Goal: Task Accomplishment & Management: Manage account settings

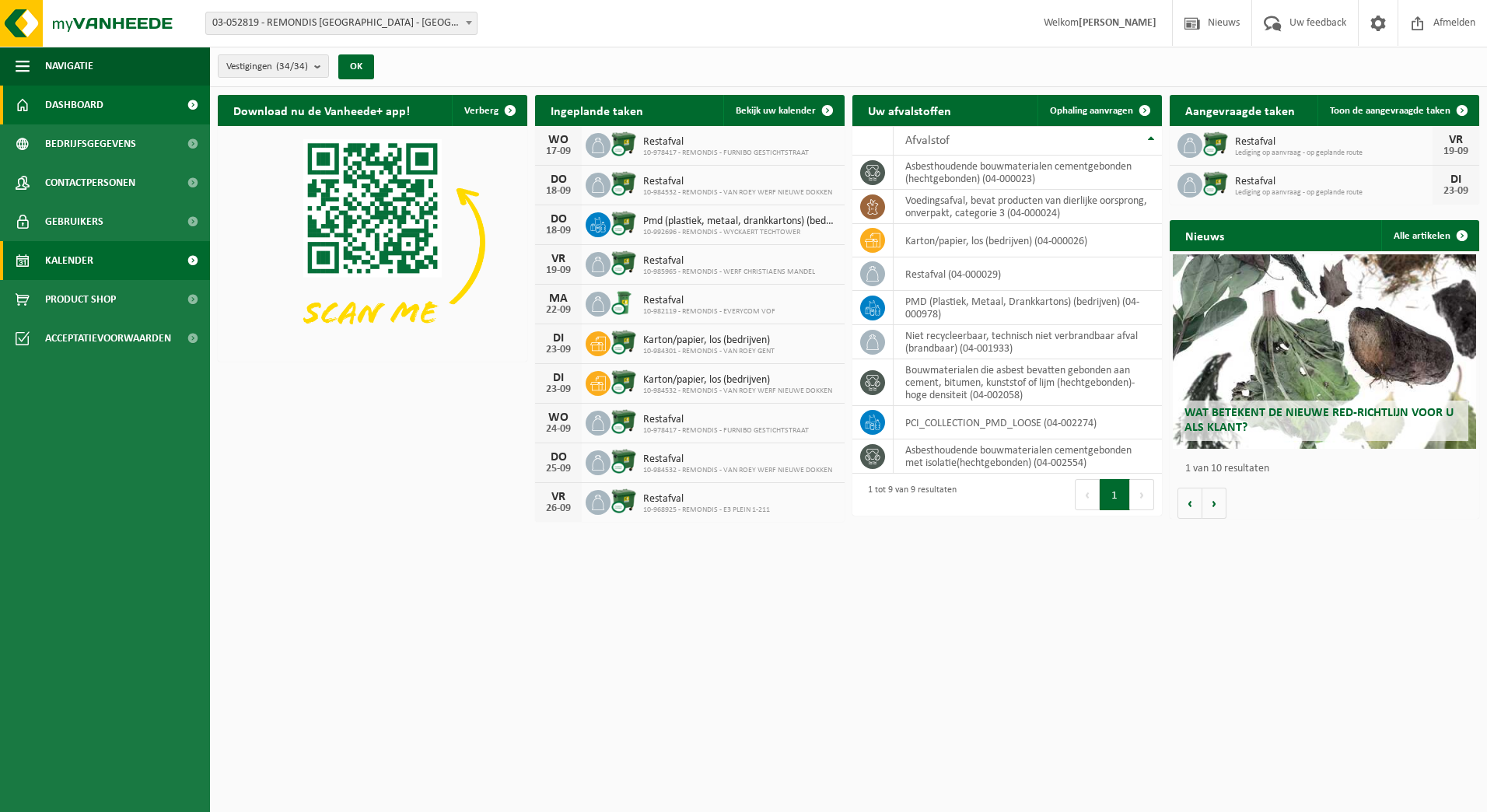
click at [87, 262] on span "Kalender" at bounding box center [69, 261] width 49 height 39
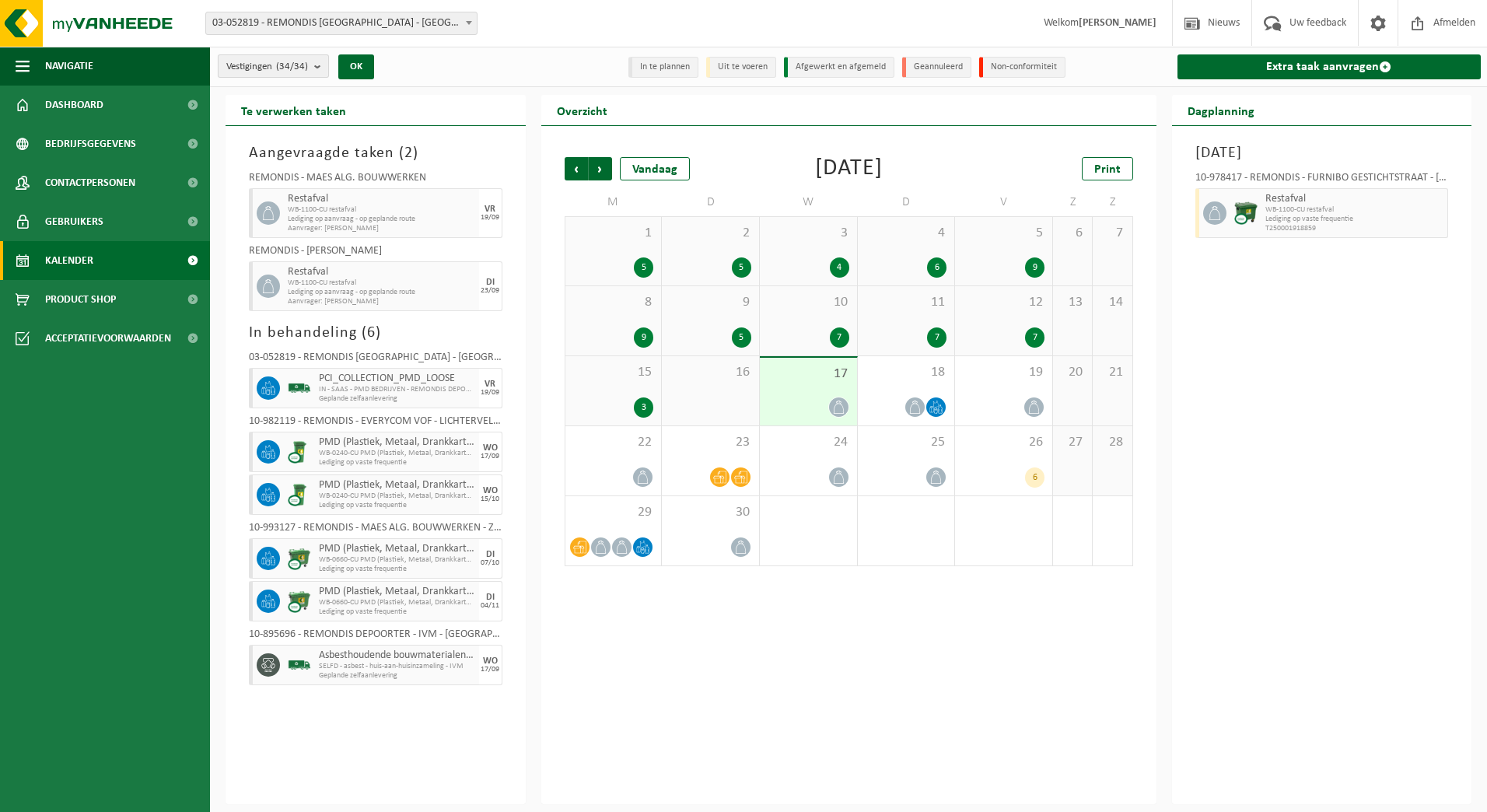
click at [299, 62] on count "(34/34)" at bounding box center [292, 66] width 32 height 10
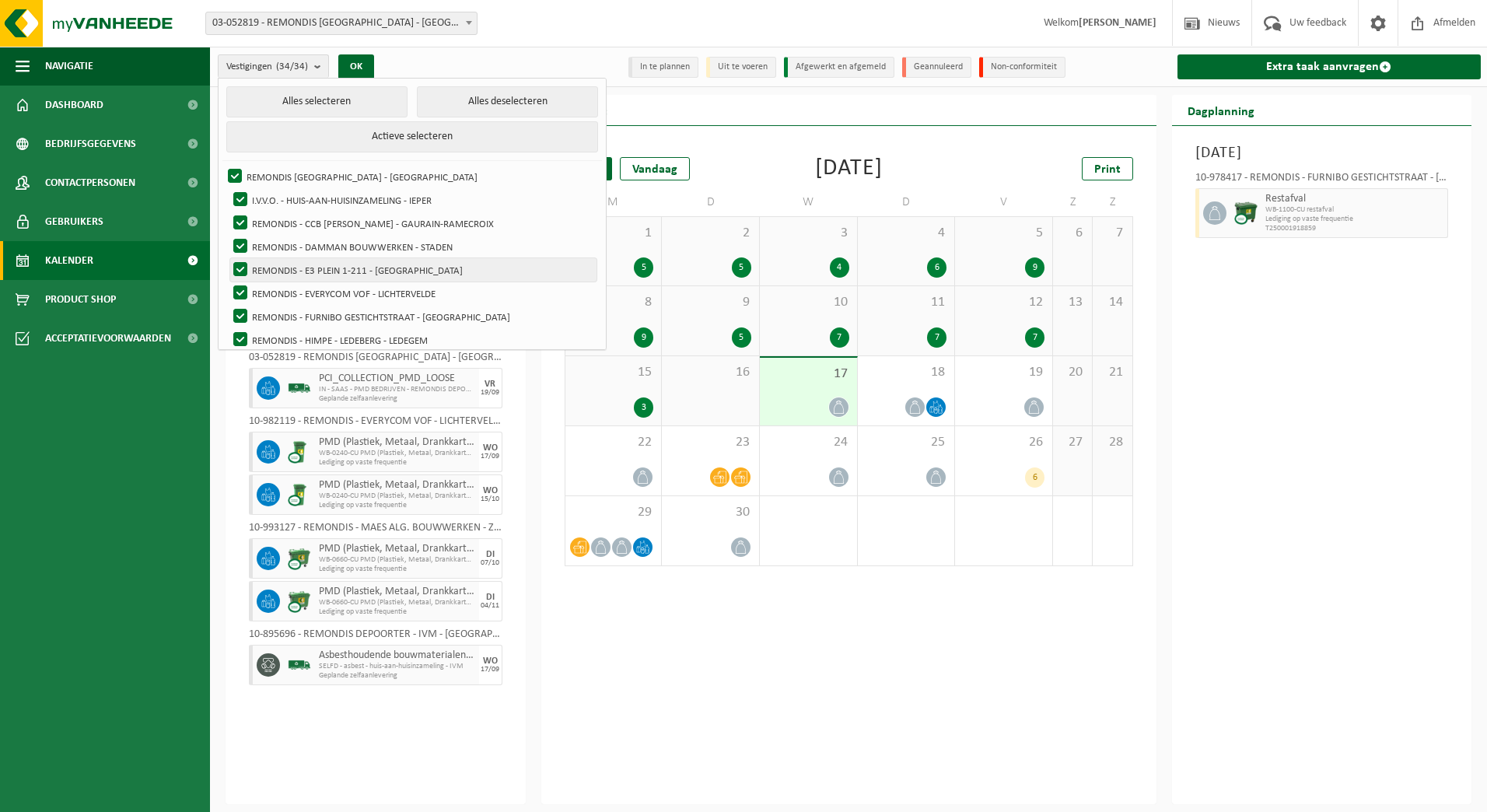
click at [430, 266] on label "REMONDIS - E3 PLEIN 1-211 - LEDEBERG" at bounding box center [413, 269] width 367 height 23
click at [228, 258] on input "REMONDIS - E3 PLEIN 1-211 - LEDEBERG" at bounding box center [227, 257] width 1 height 1
checkbox input "false"
click at [464, 97] on button "Alles deselecteren" at bounding box center [507, 102] width 181 height 31
checkbox input "false"
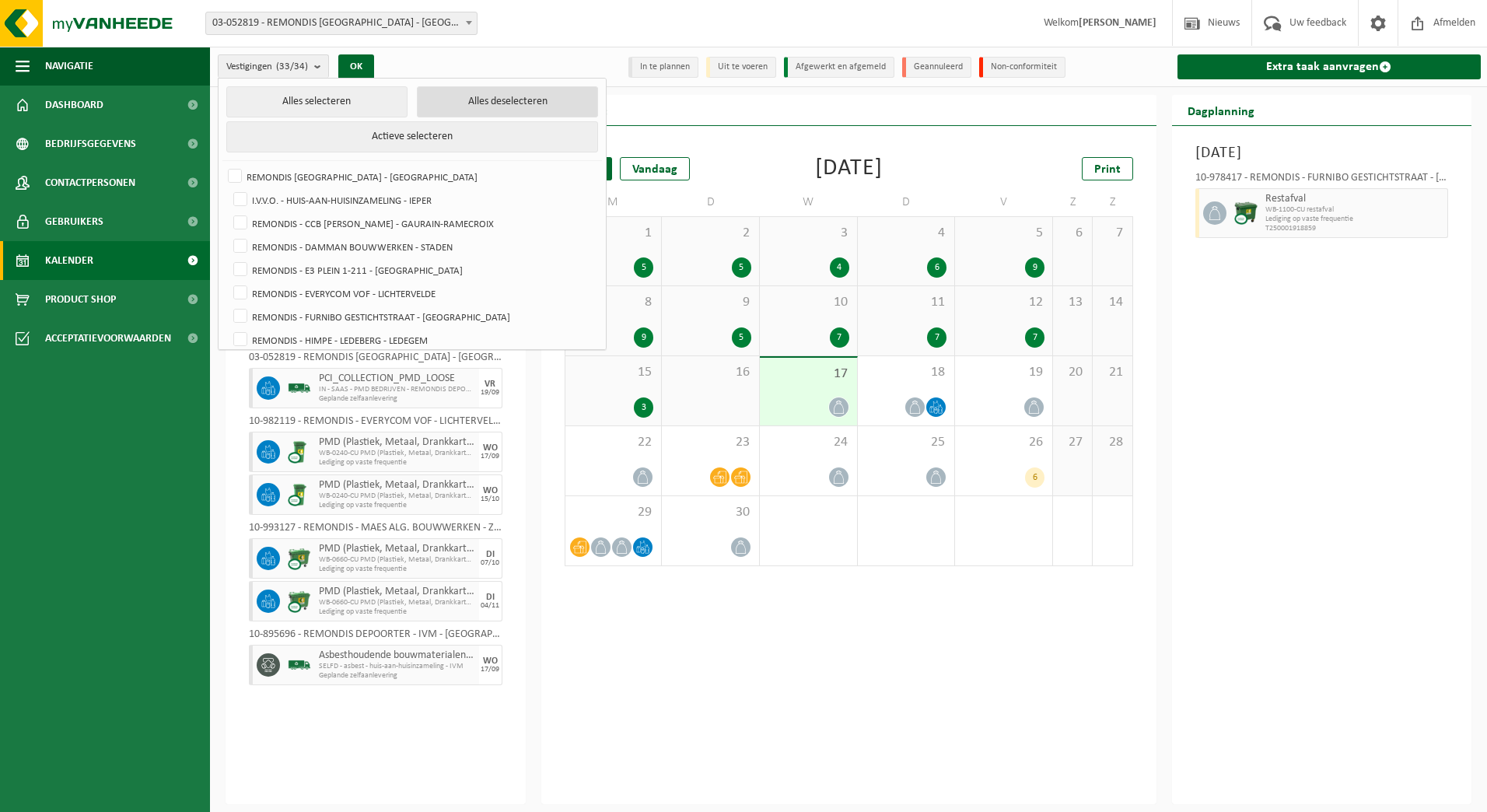
checkbox input "false"
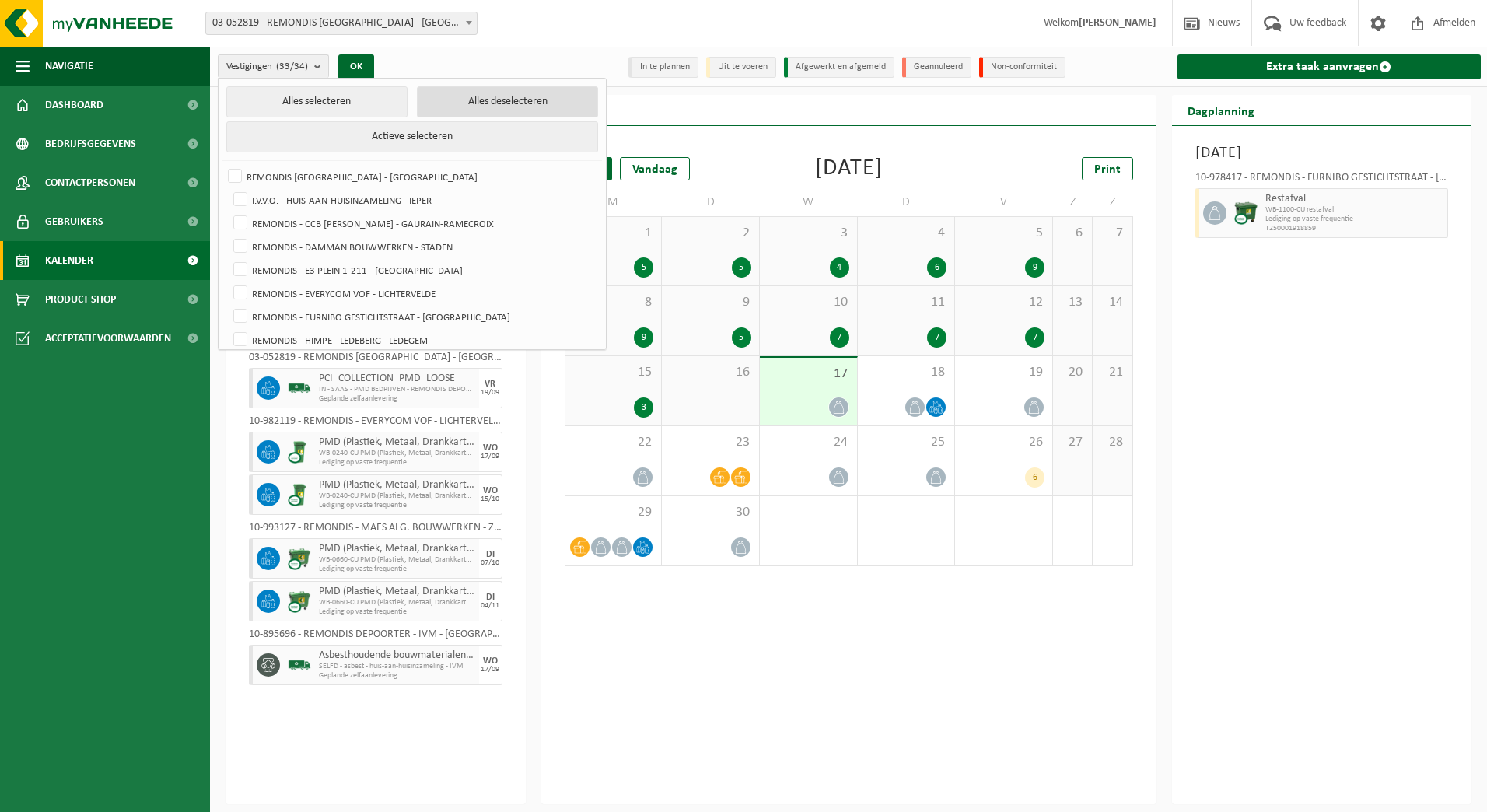
checkbox input "false"
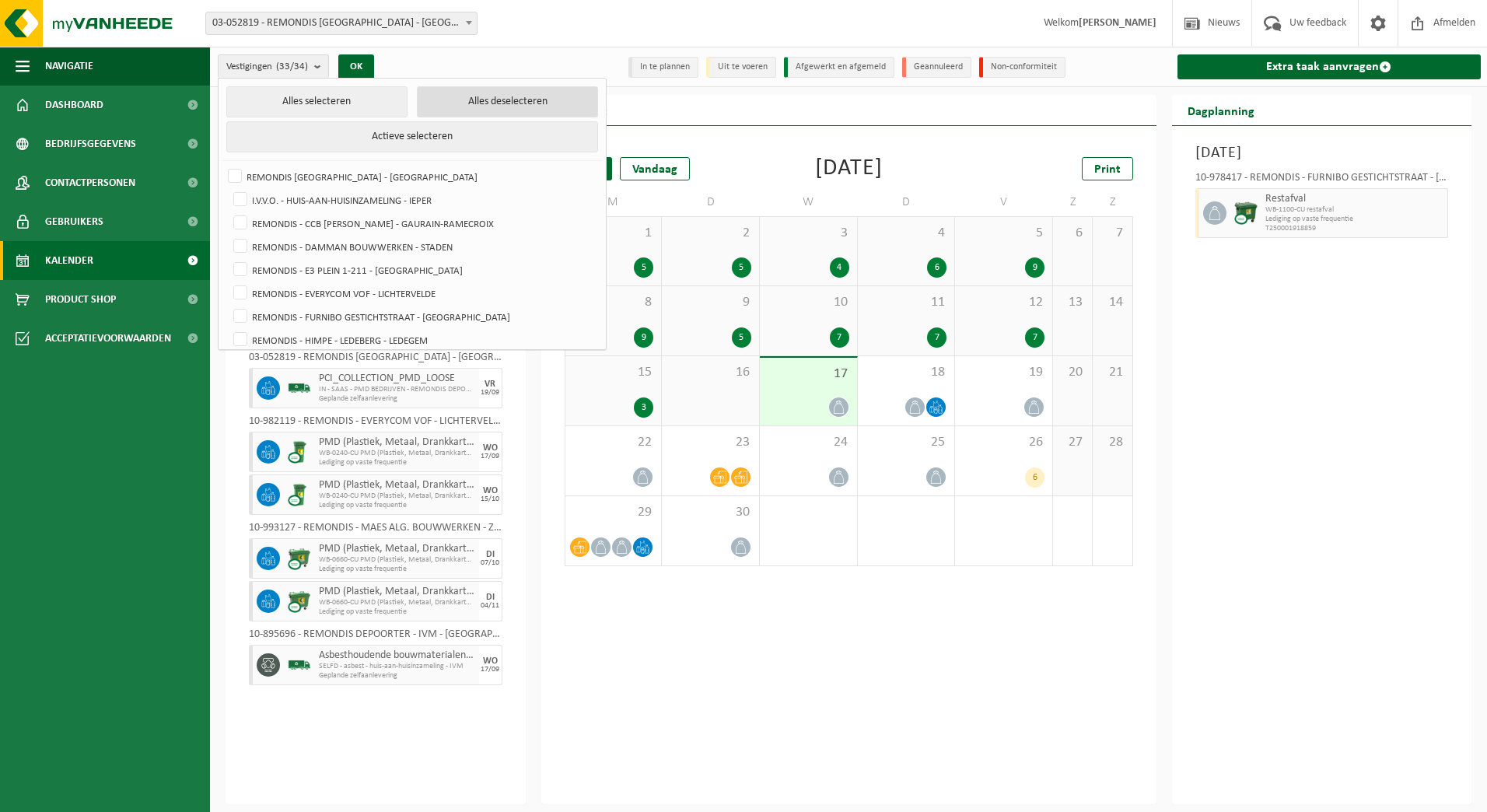
checkbox input "false"
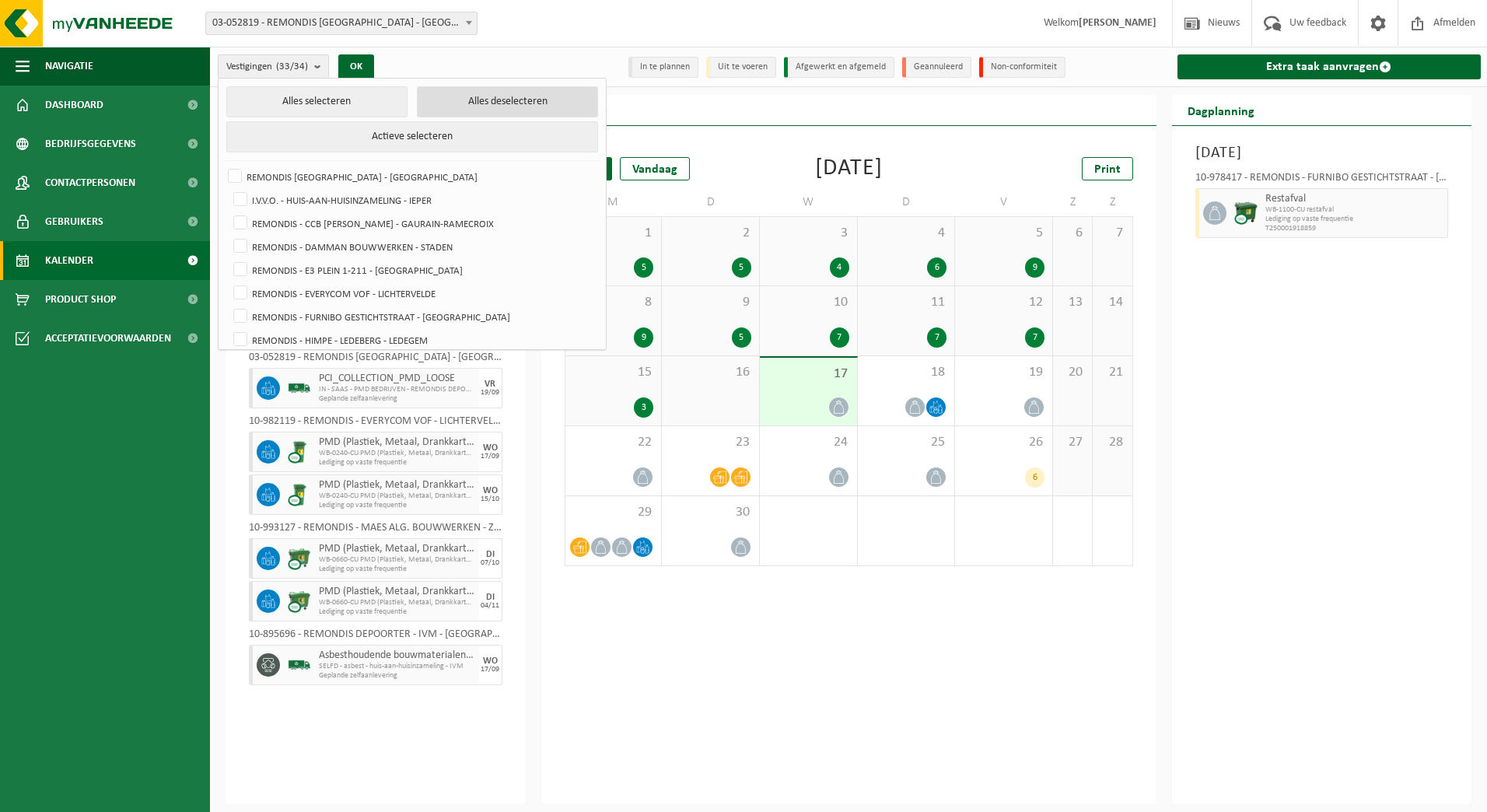
checkbox input "false"
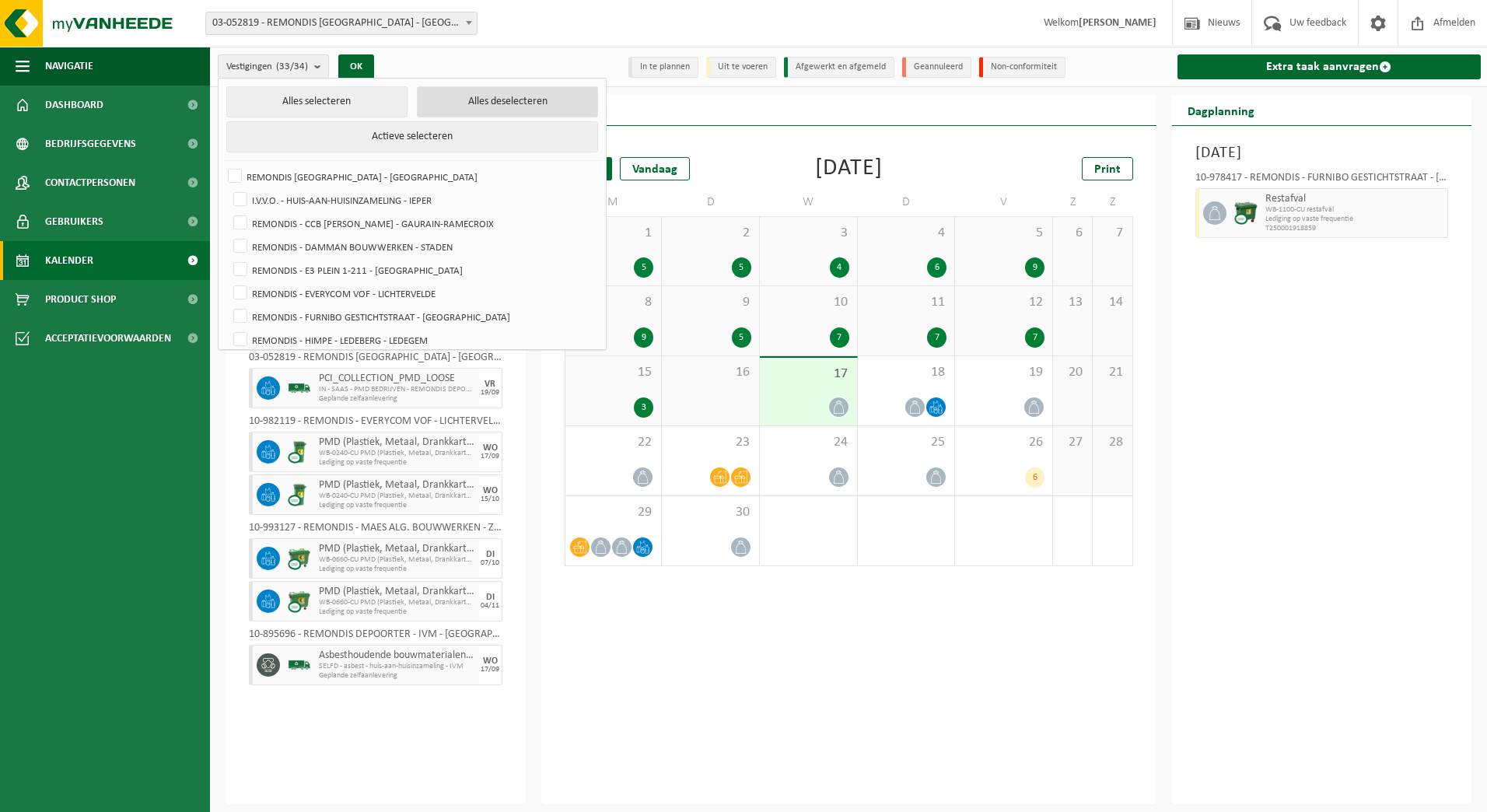
checkbox input "false"
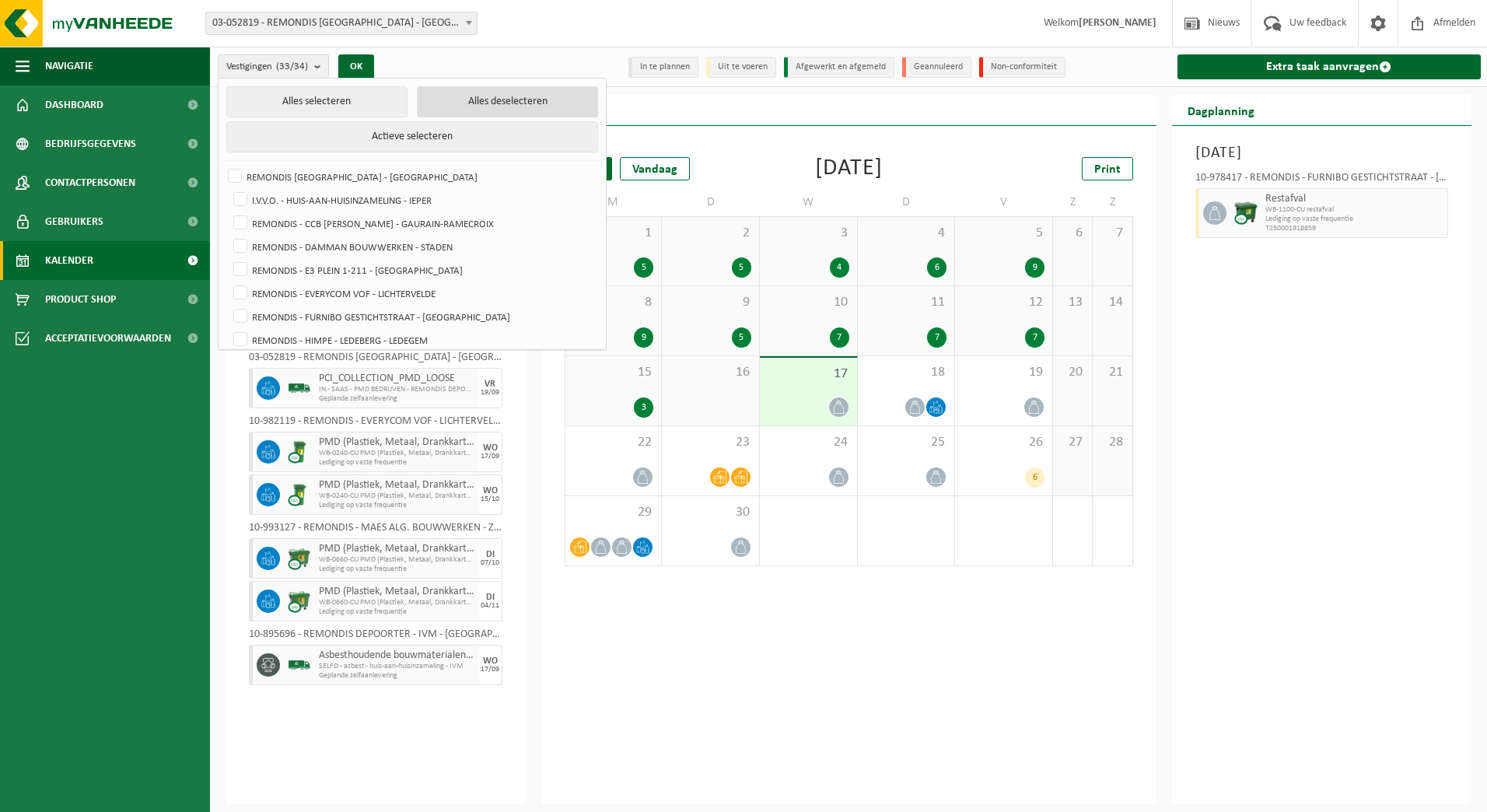
checkbox input "false"
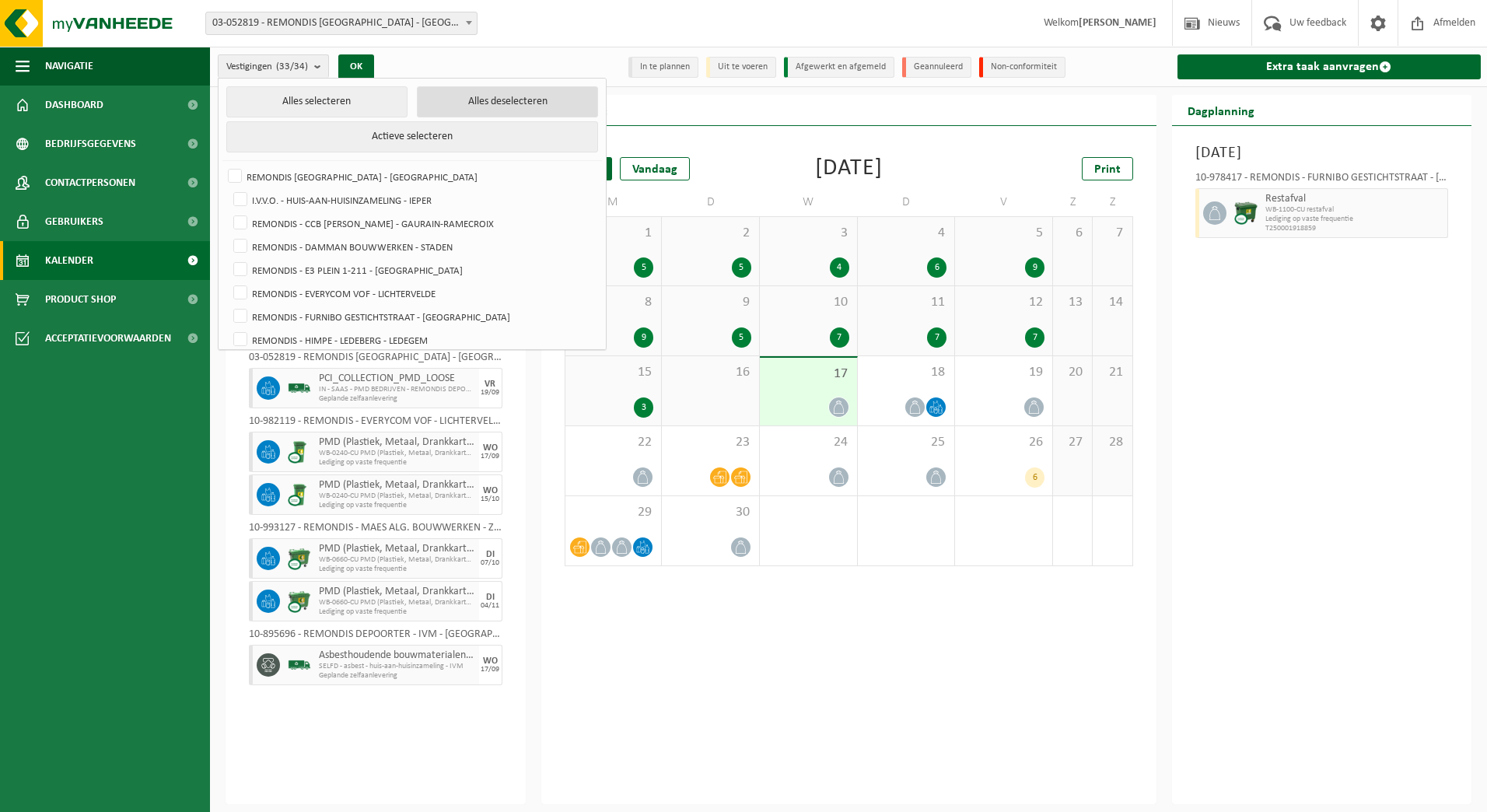
checkbox input "false"
click at [371, 258] on label "REMONDIS - E3 PLEIN 1-211 - LEDEBERG" at bounding box center [413, 269] width 367 height 23
click at [228, 258] on input "REMONDIS - E3 PLEIN 1-211 - LEDEBERG" at bounding box center [227, 257] width 1 height 1
checkbox input "true"
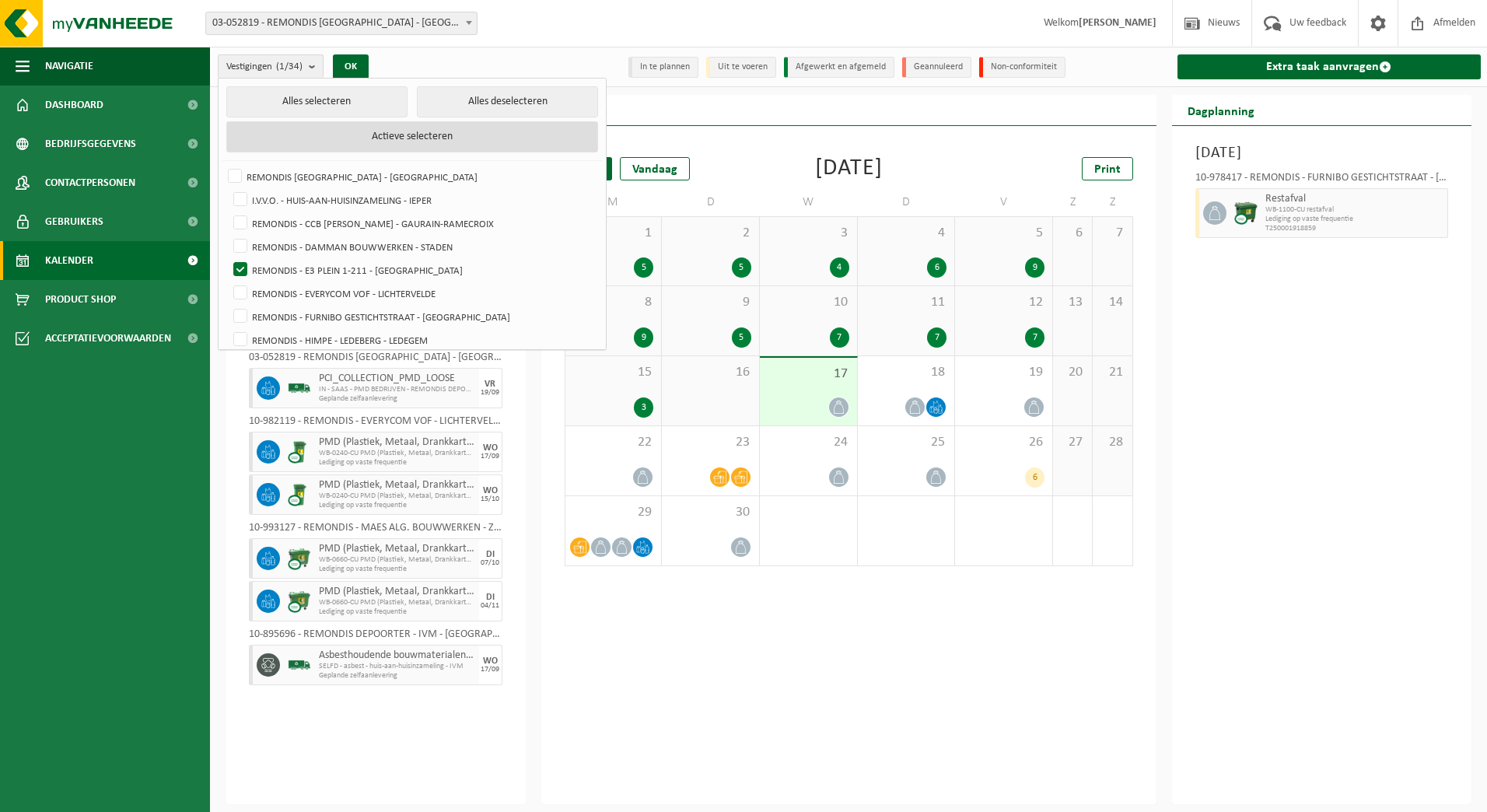
click at [345, 133] on button "Actieve selecteren" at bounding box center [412, 136] width 372 height 31
checkbox input "true"
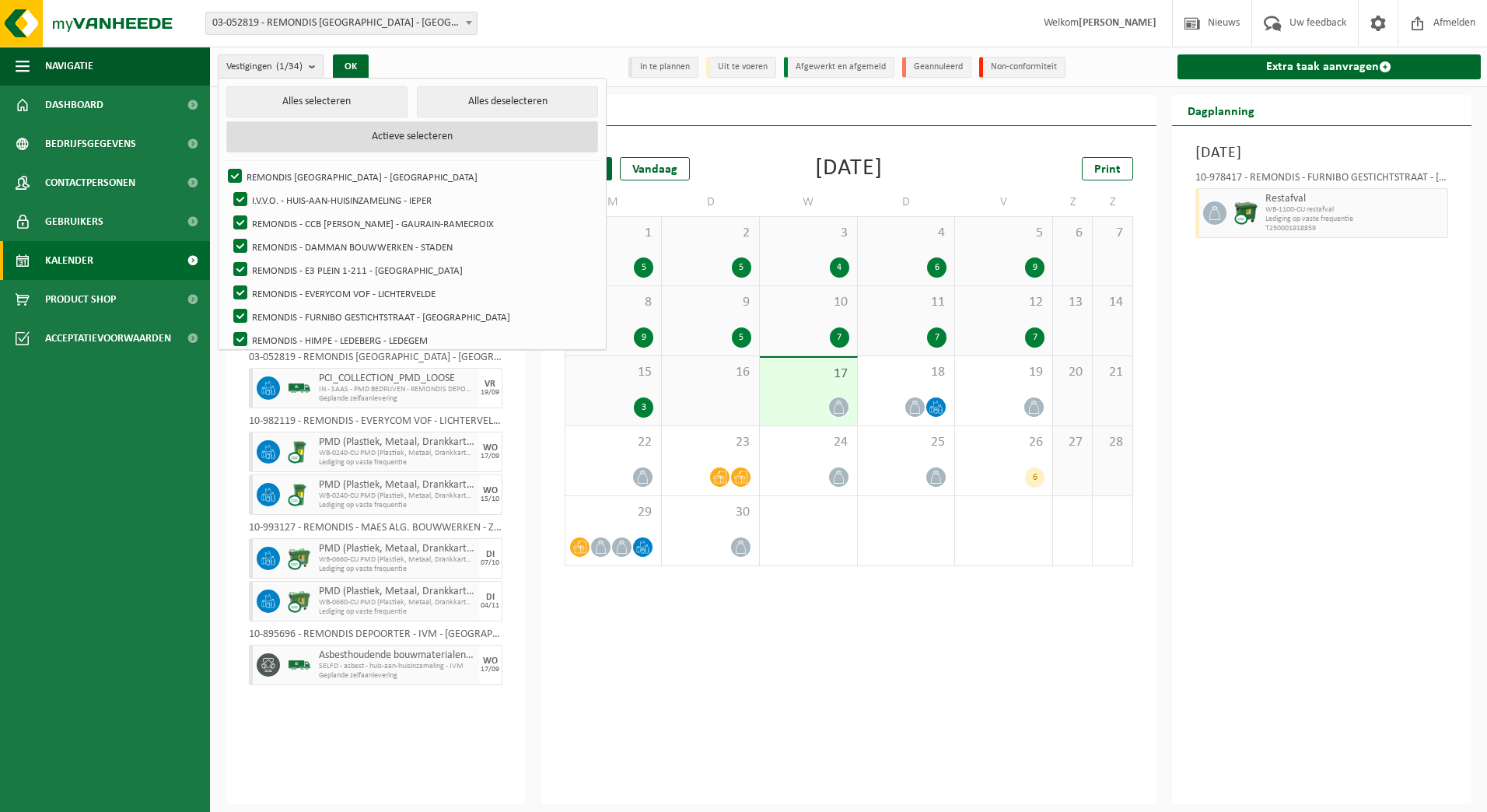
checkbox input "true"
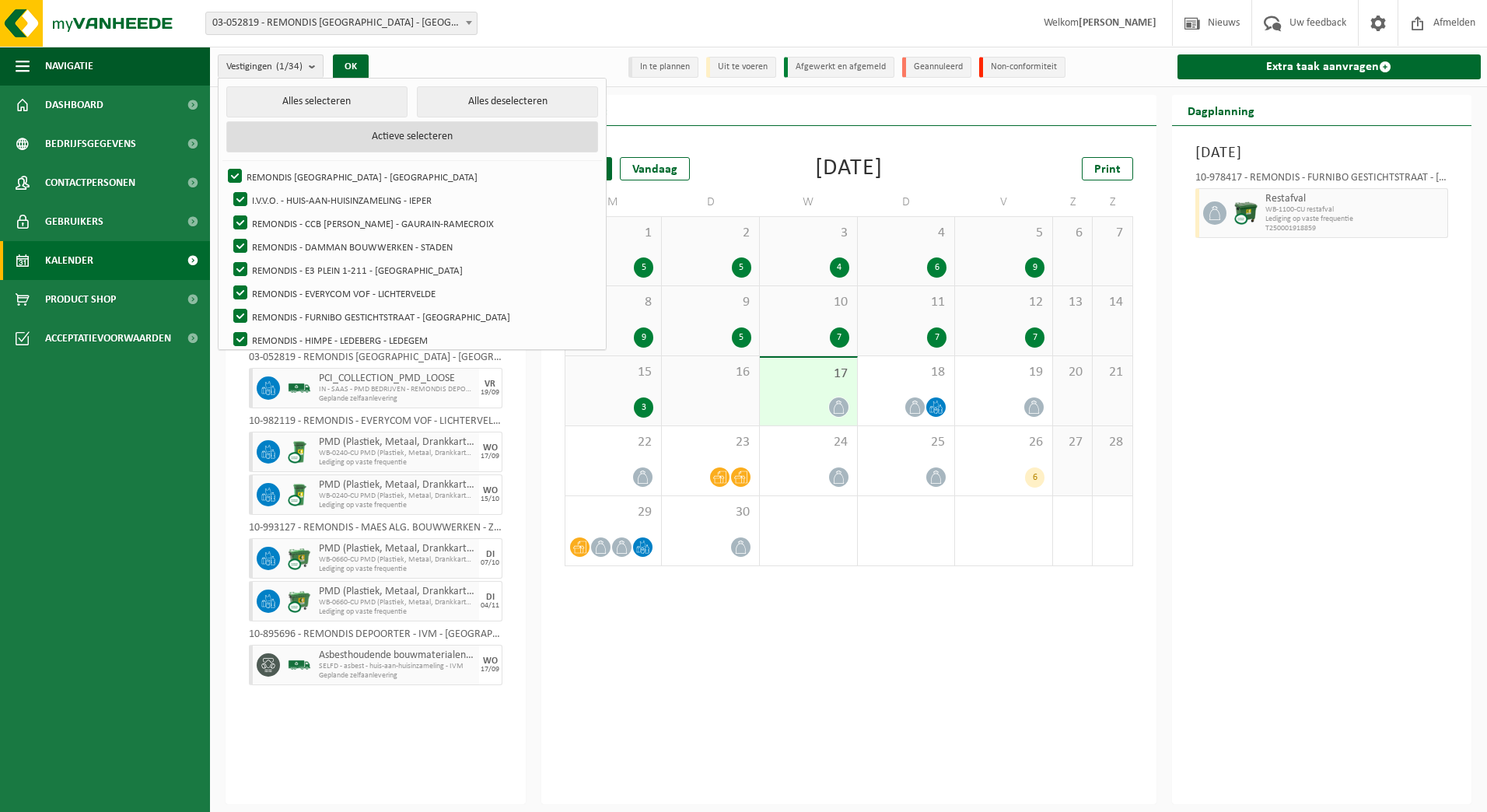
checkbox input "true"
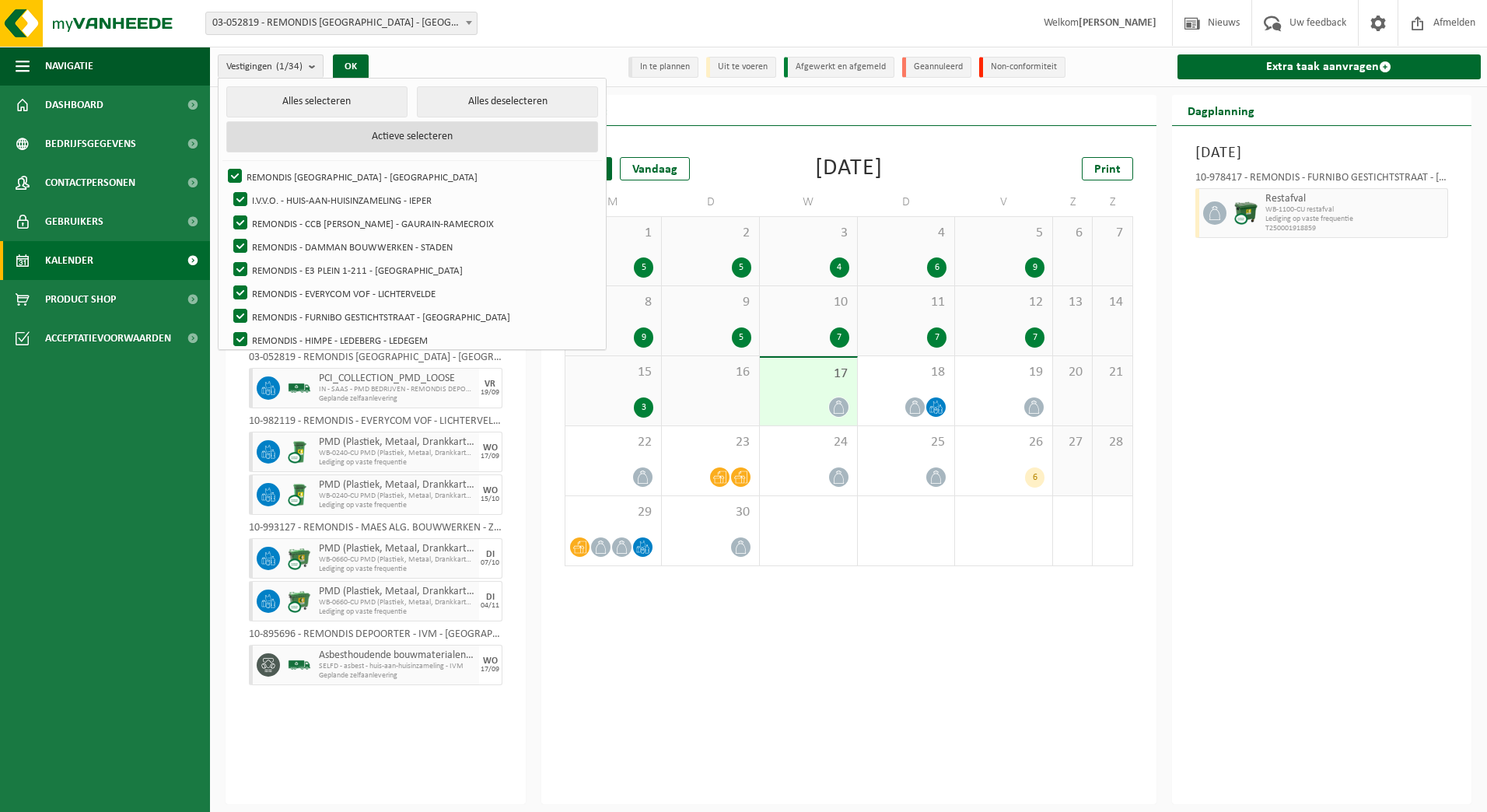
checkbox input "true"
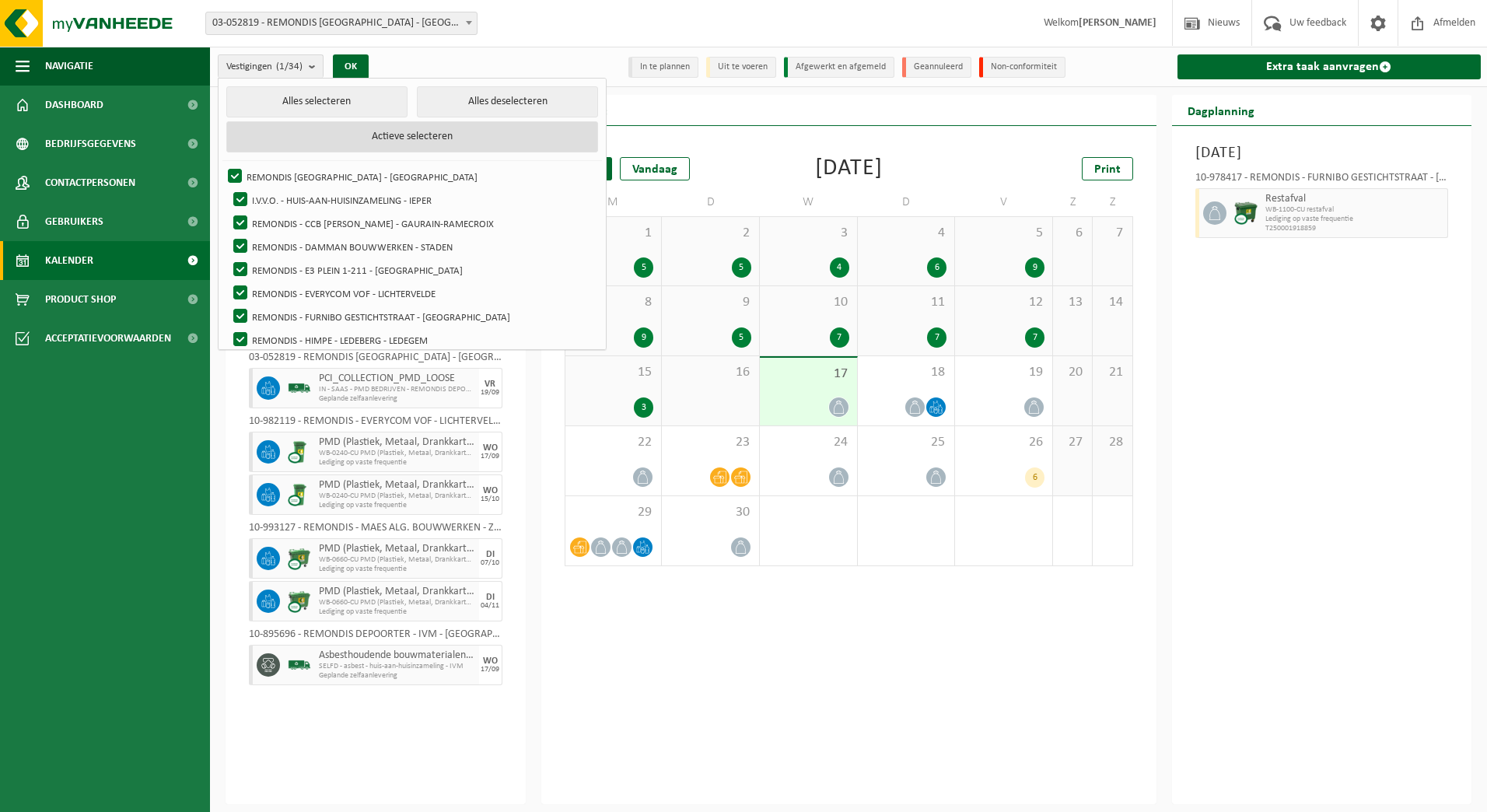
checkbox input "true"
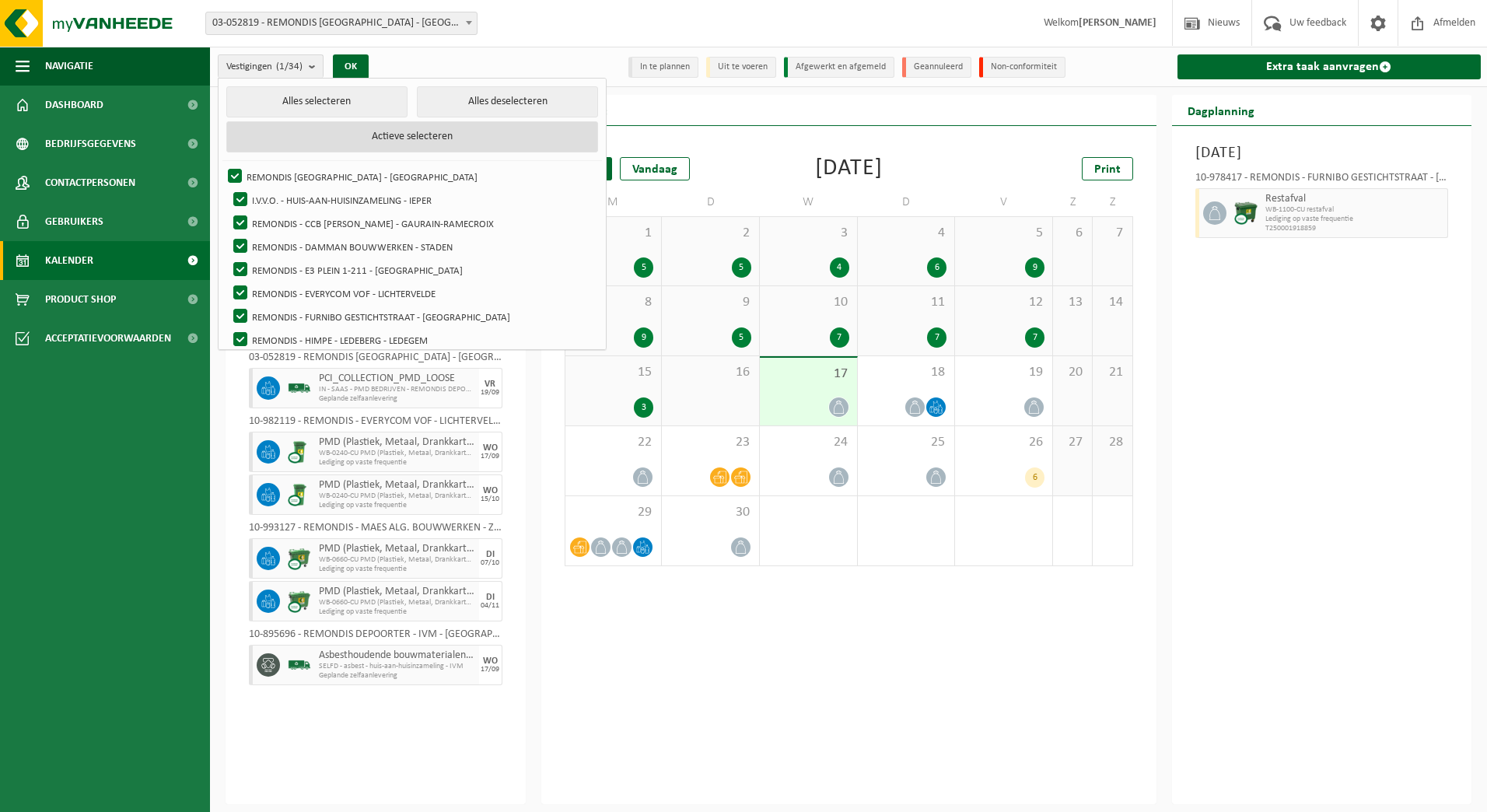
checkbox input "true"
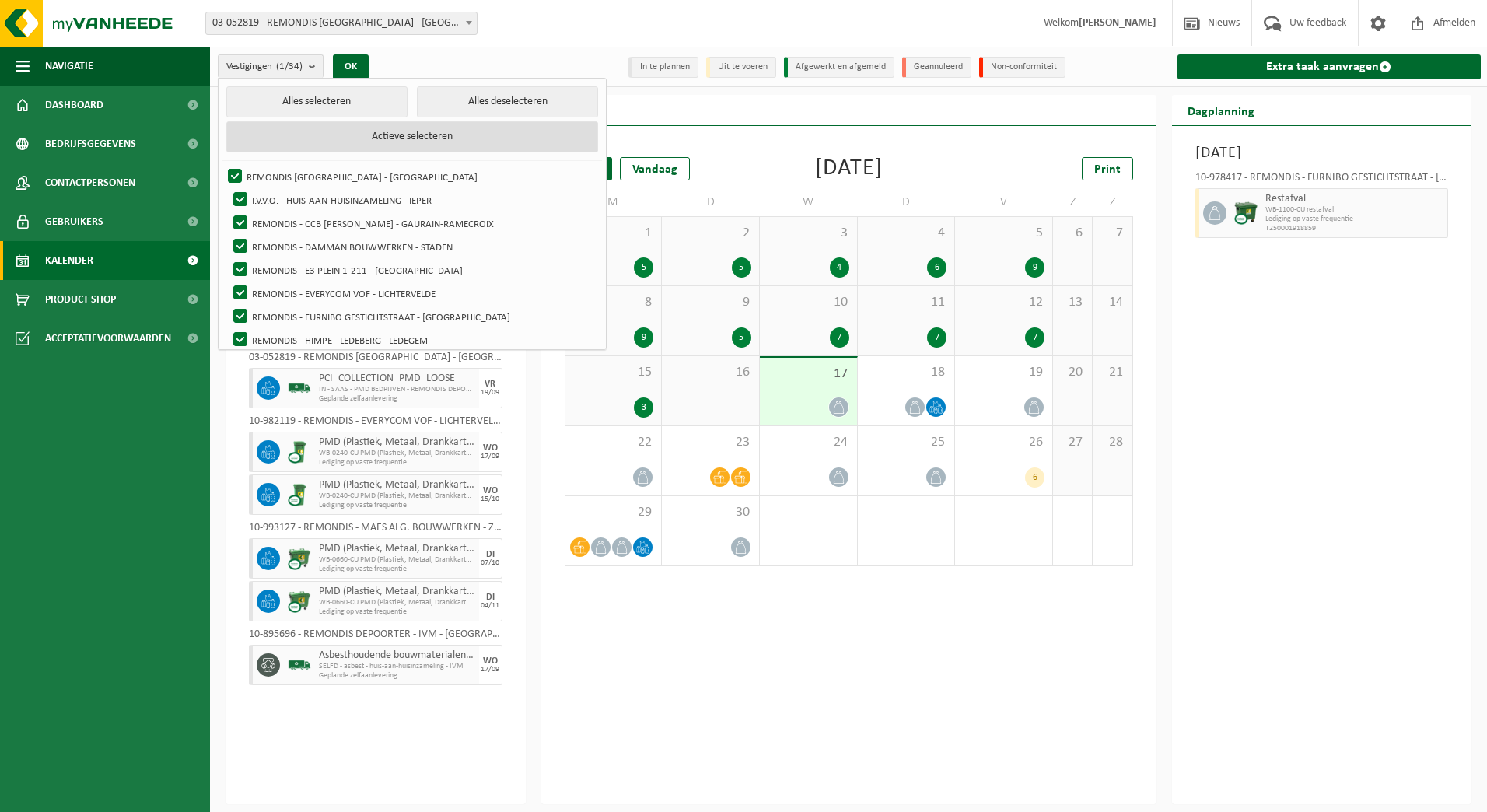
checkbox input "true"
click at [471, 94] on button "Alles deselecteren" at bounding box center [507, 102] width 181 height 31
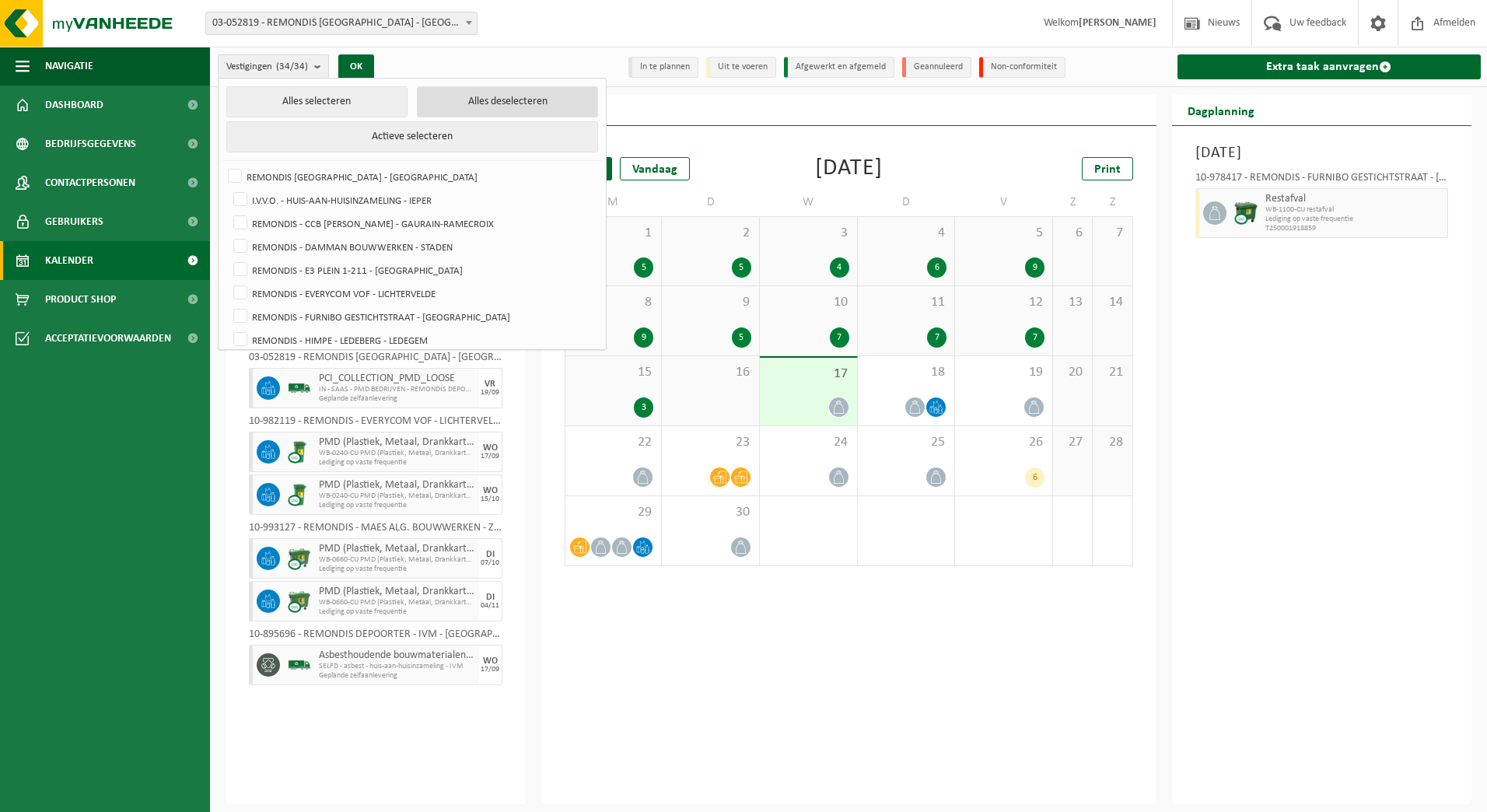
checkbox input "false"
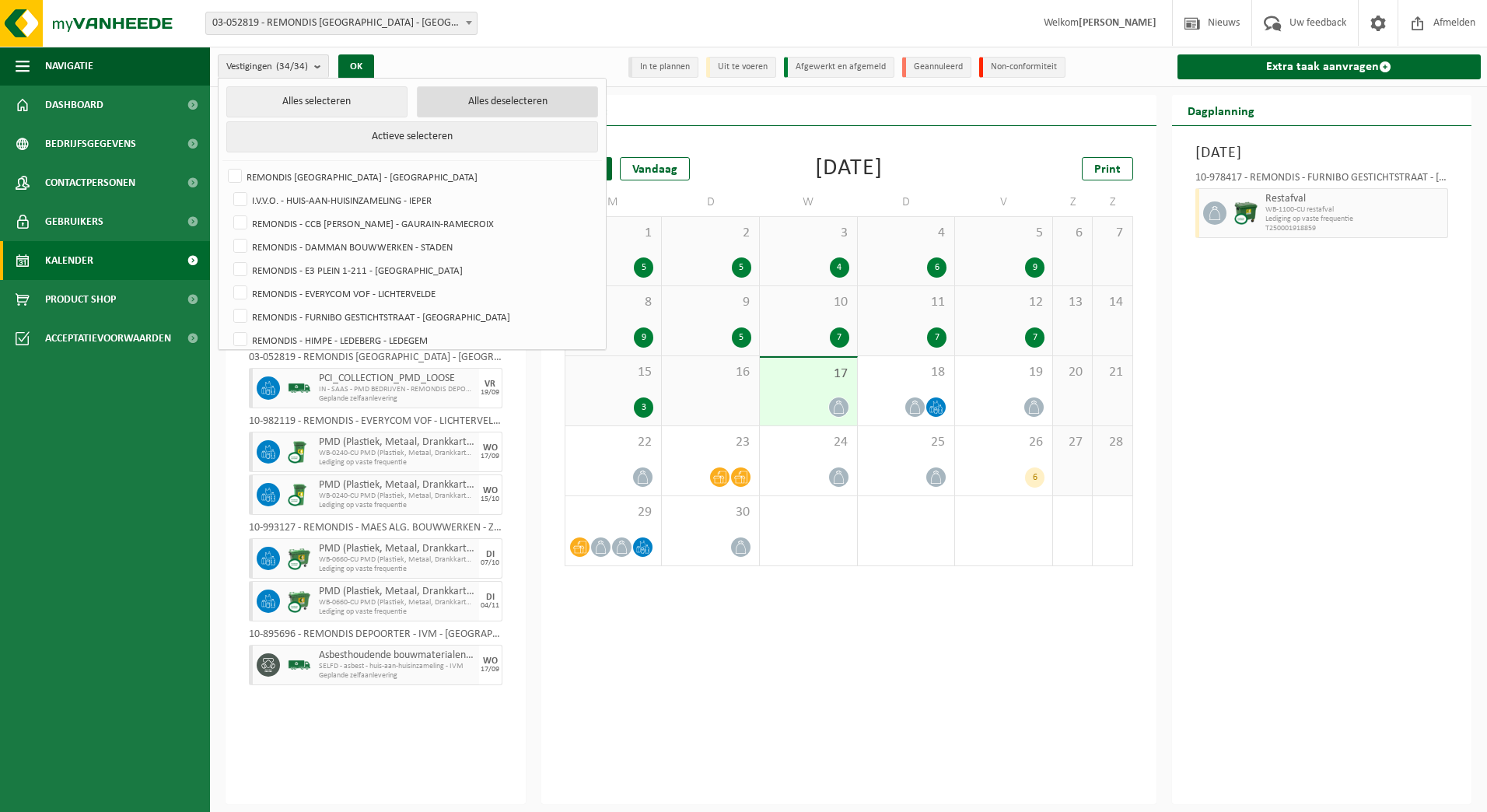
checkbox input "false"
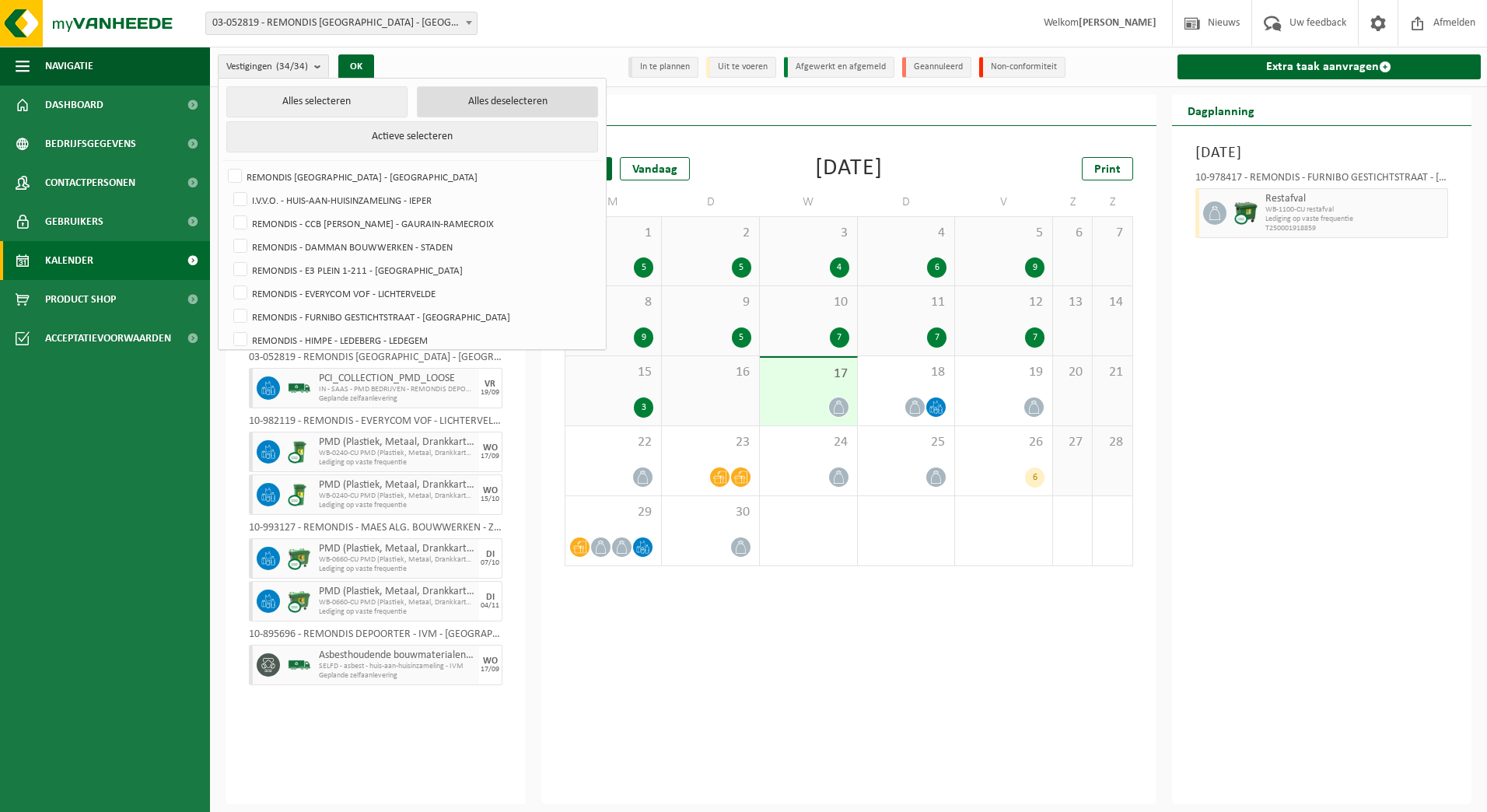
checkbox input "false"
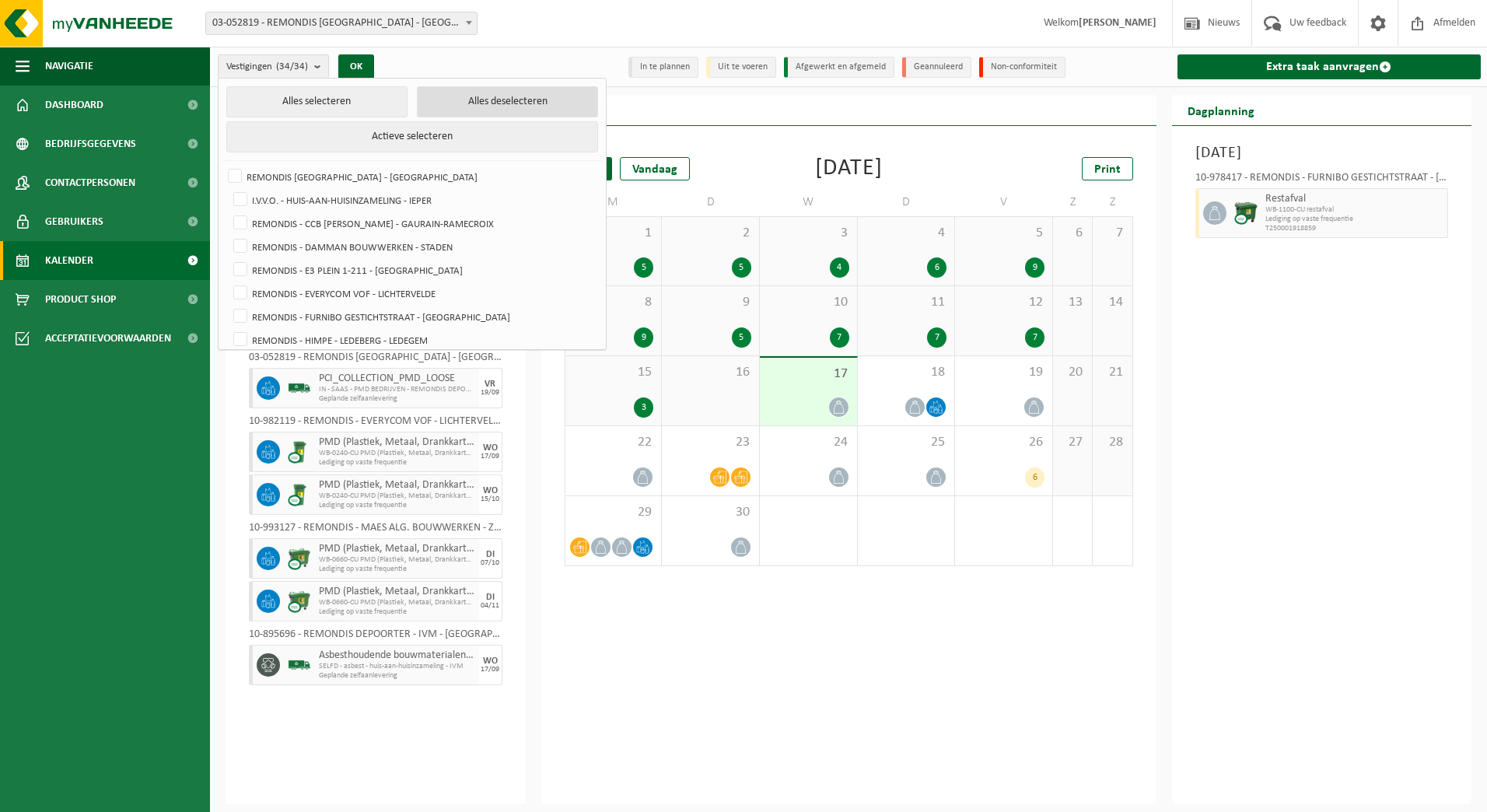
checkbox input "false"
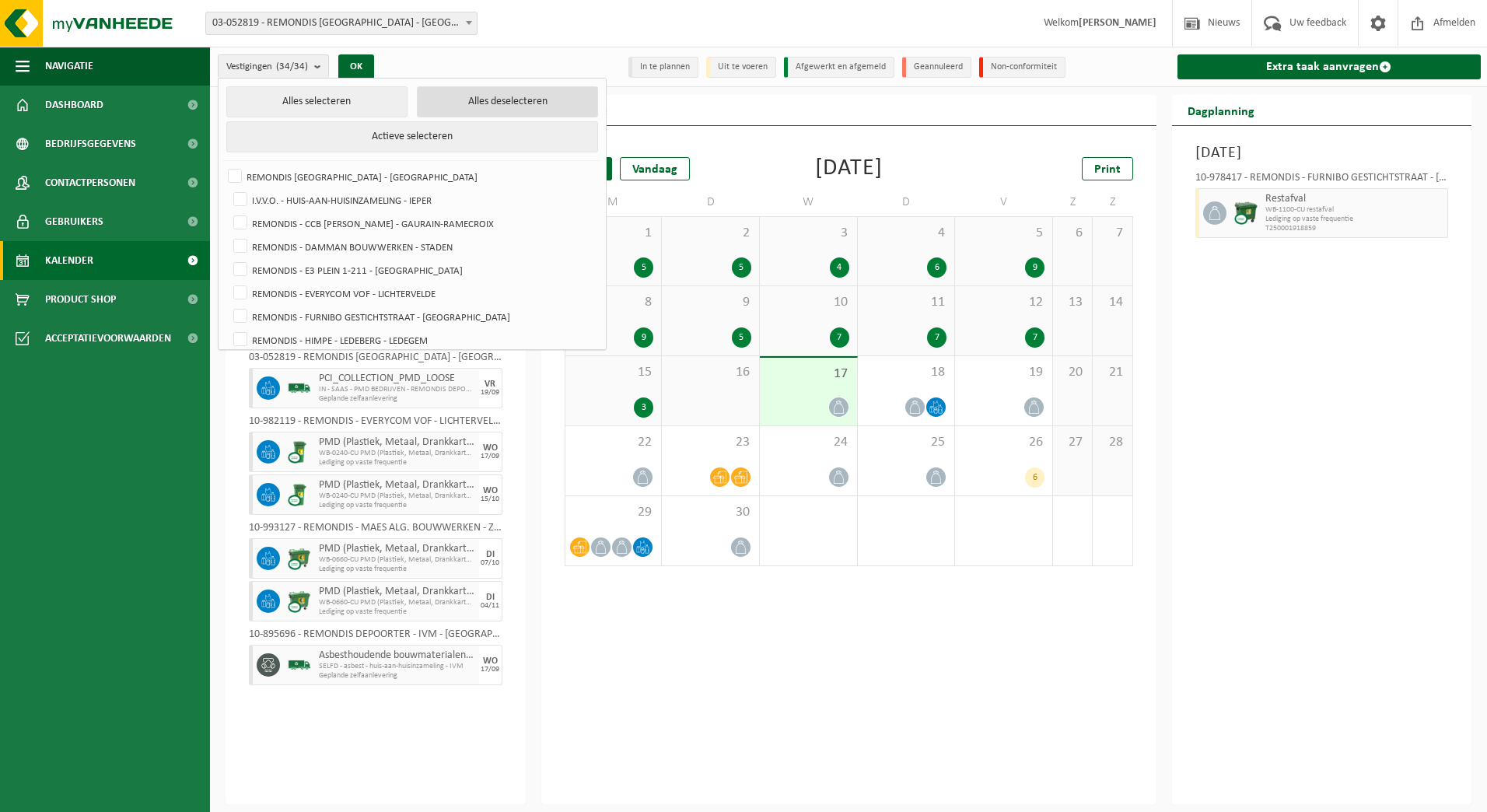
checkbox input "false"
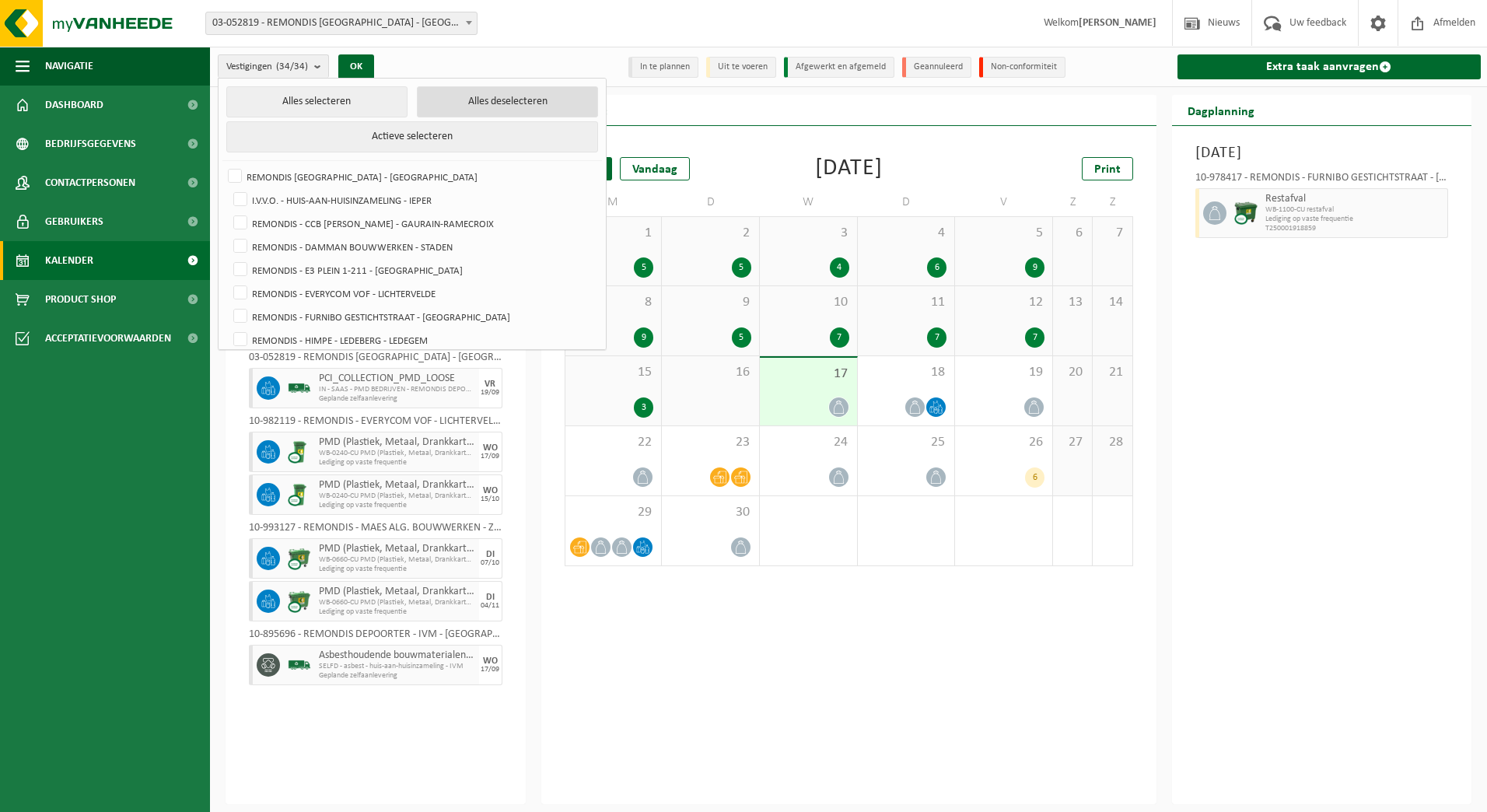
checkbox input "false"
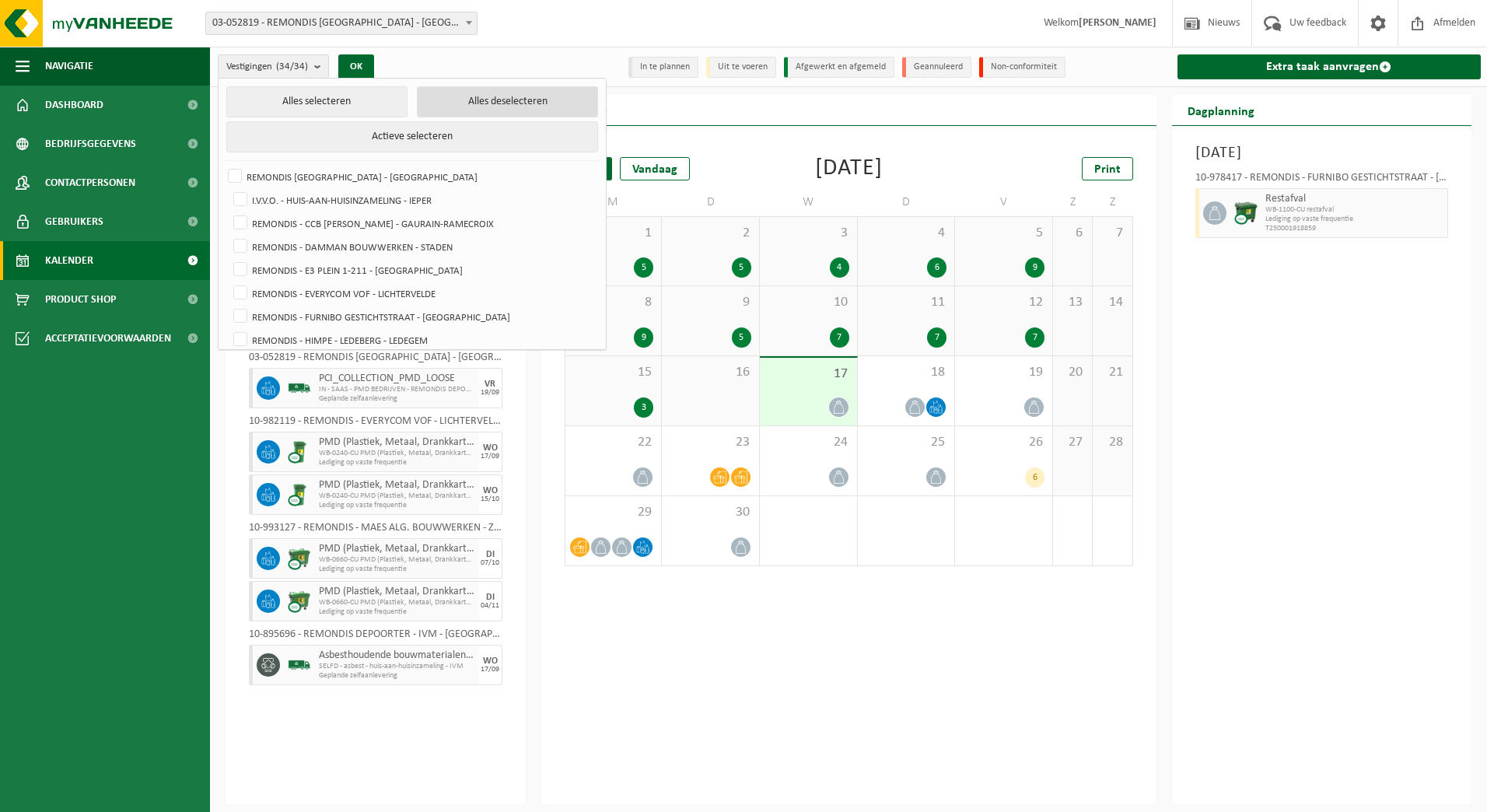
checkbox input "false"
click at [360, 269] on label "REMONDIS - E3 PLEIN 1-211 - [GEOGRAPHIC_DATA]" at bounding box center [413, 269] width 367 height 23
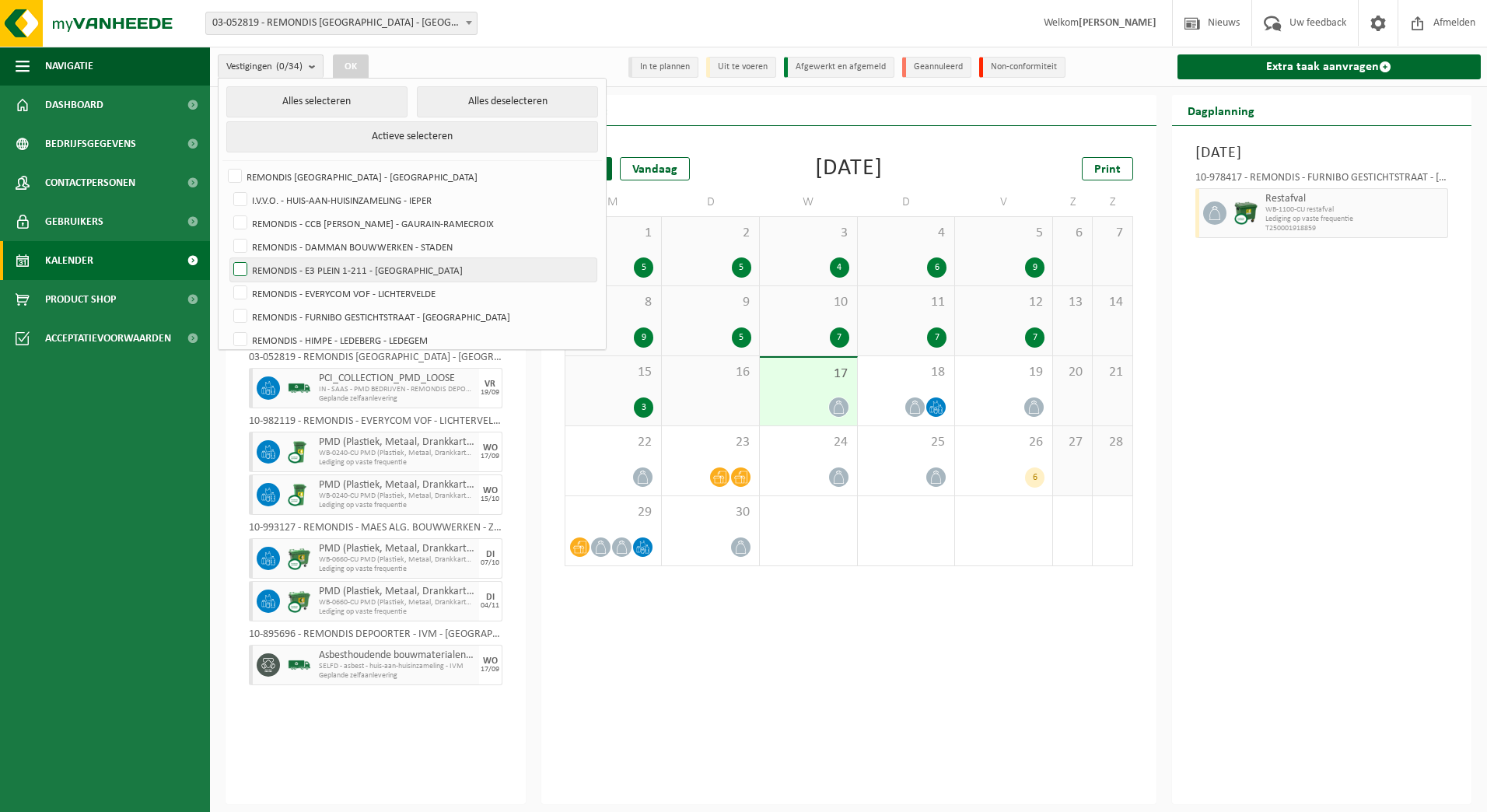
click at [228, 258] on input "REMONDIS - E3 PLEIN 1-211 - [GEOGRAPHIC_DATA]" at bounding box center [227, 257] width 1 height 1
checkbox input "true"
click at [344, 64] on button "OK" at bounding box center [351, 67] width 35 height 25
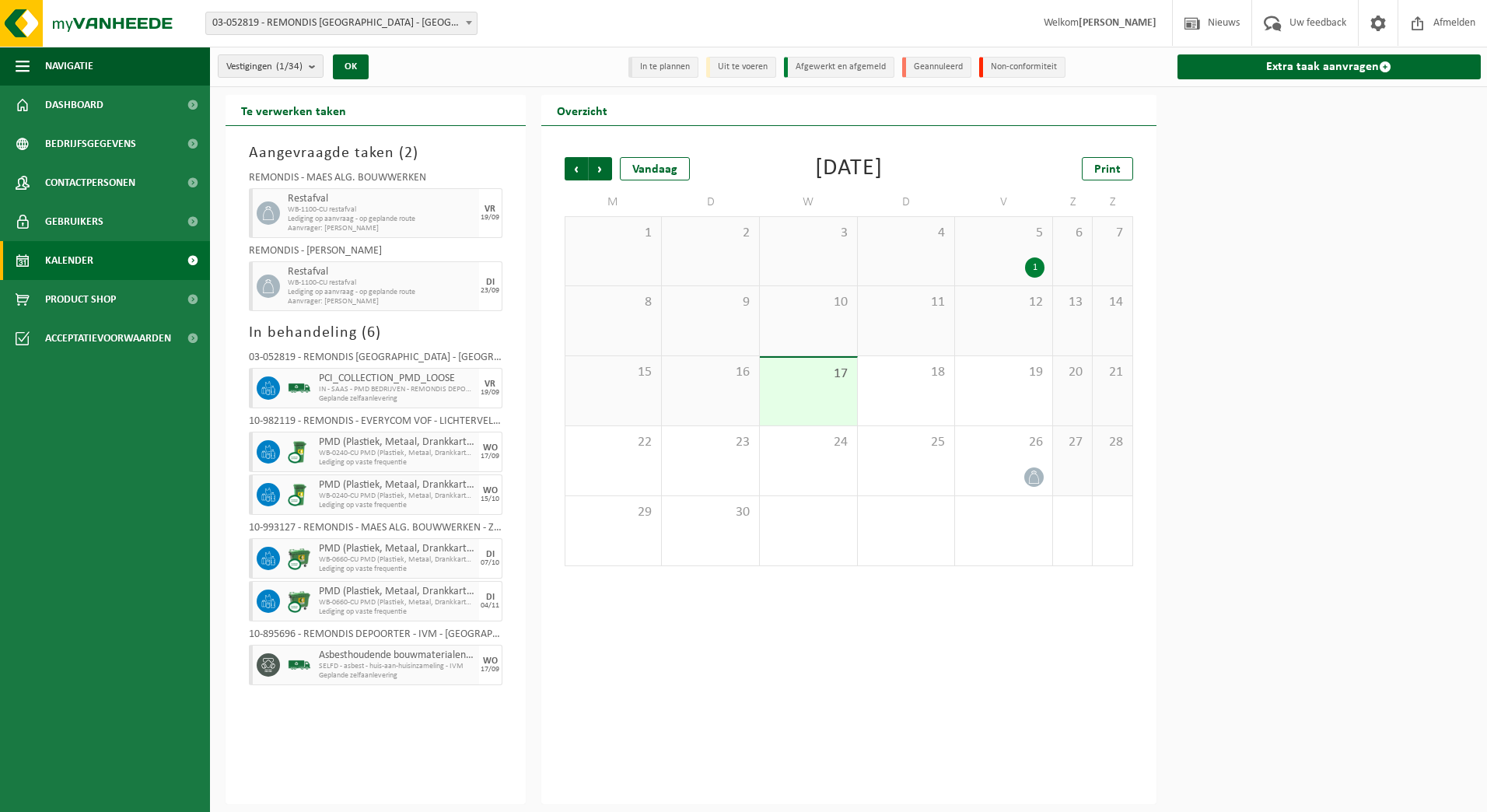
click at [1031, 262] on div "1" at bounding box center [1035, 267] width 19 height 20
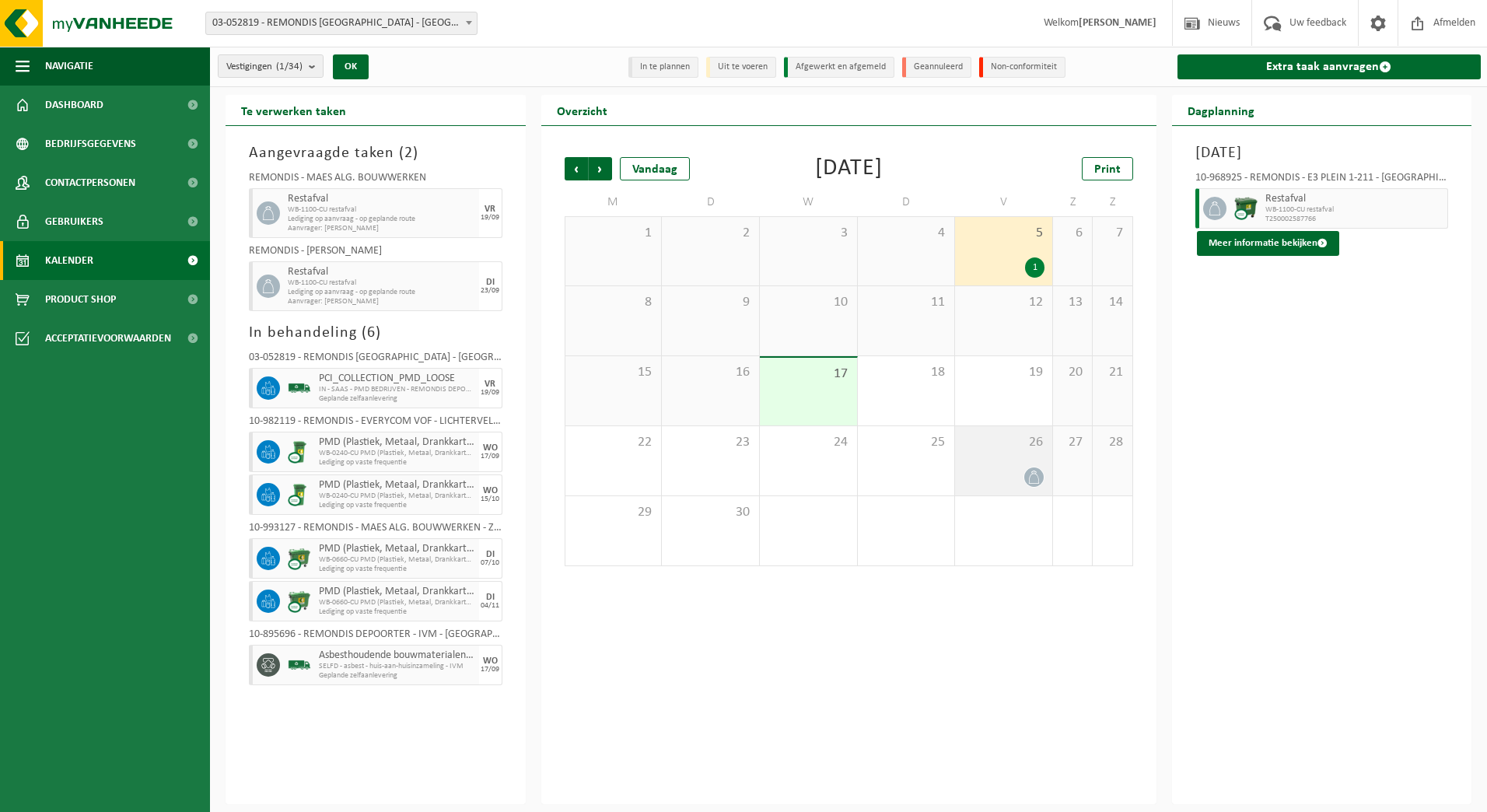
click at [1021, 459] on div "26" at bounding box center [1004, 460] width 97 height 69
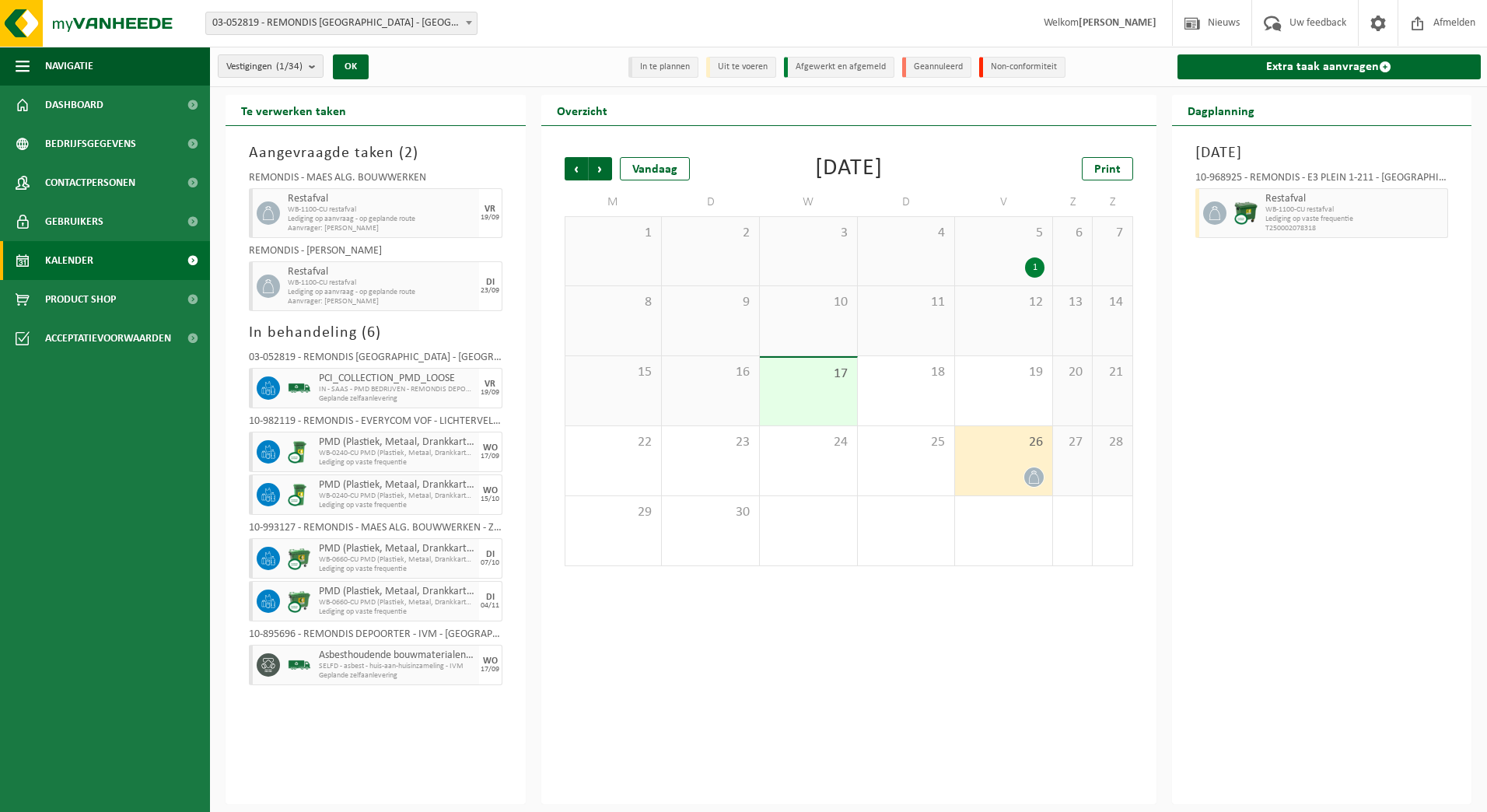
click at [1024, 263] on div "1" at bounding box center [1004, 267] width 81 height 20
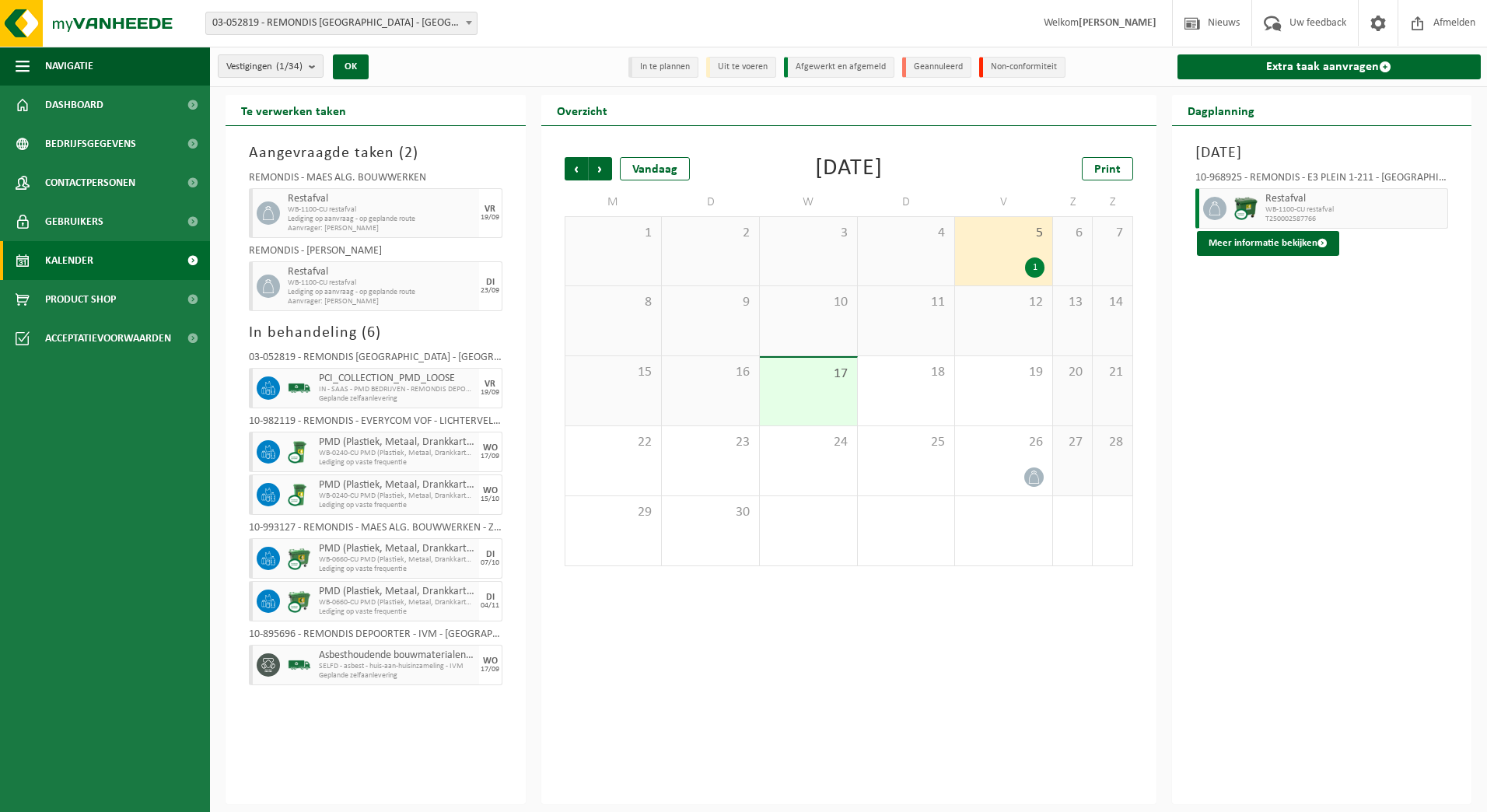
click at [1015, 313] on div "12" at bounding box center [1004, 321] width 97 height 69
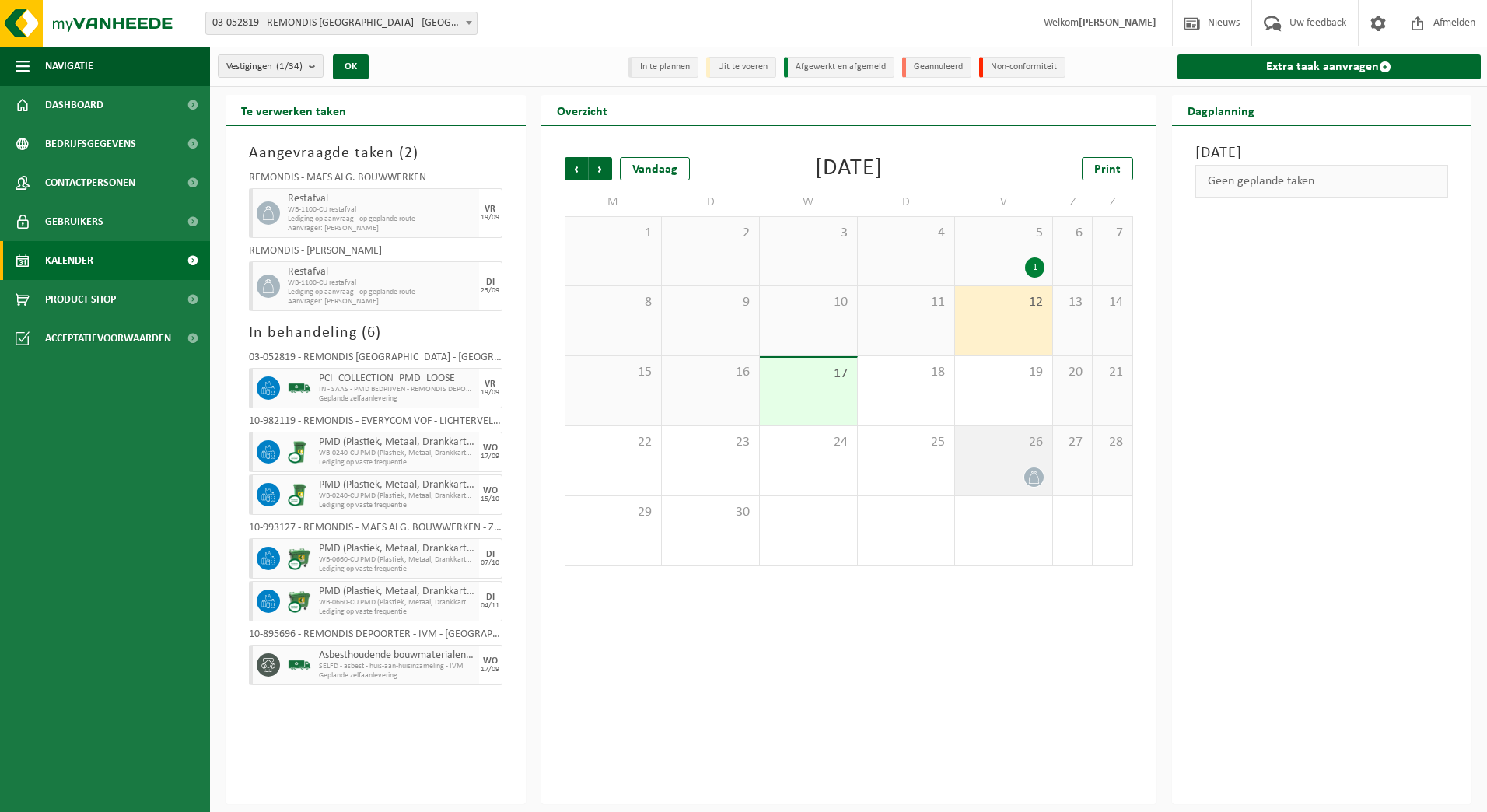
click at [1009, 463] on div "26" at bounding box center [1004, 460] width 97 height 69
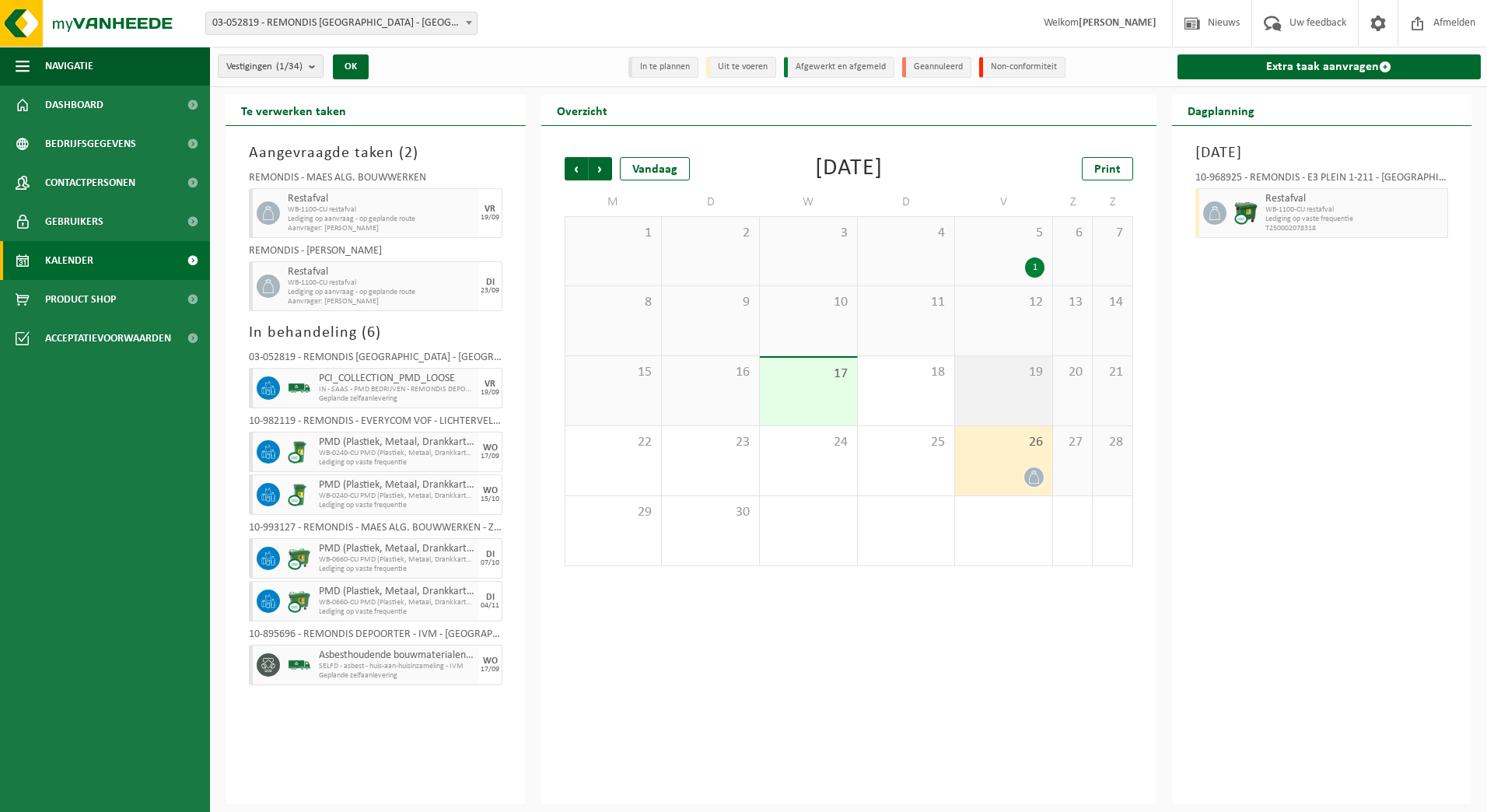
click at [990, 389] on div "19" at bounding box center [1004, 391] width 97 height 69
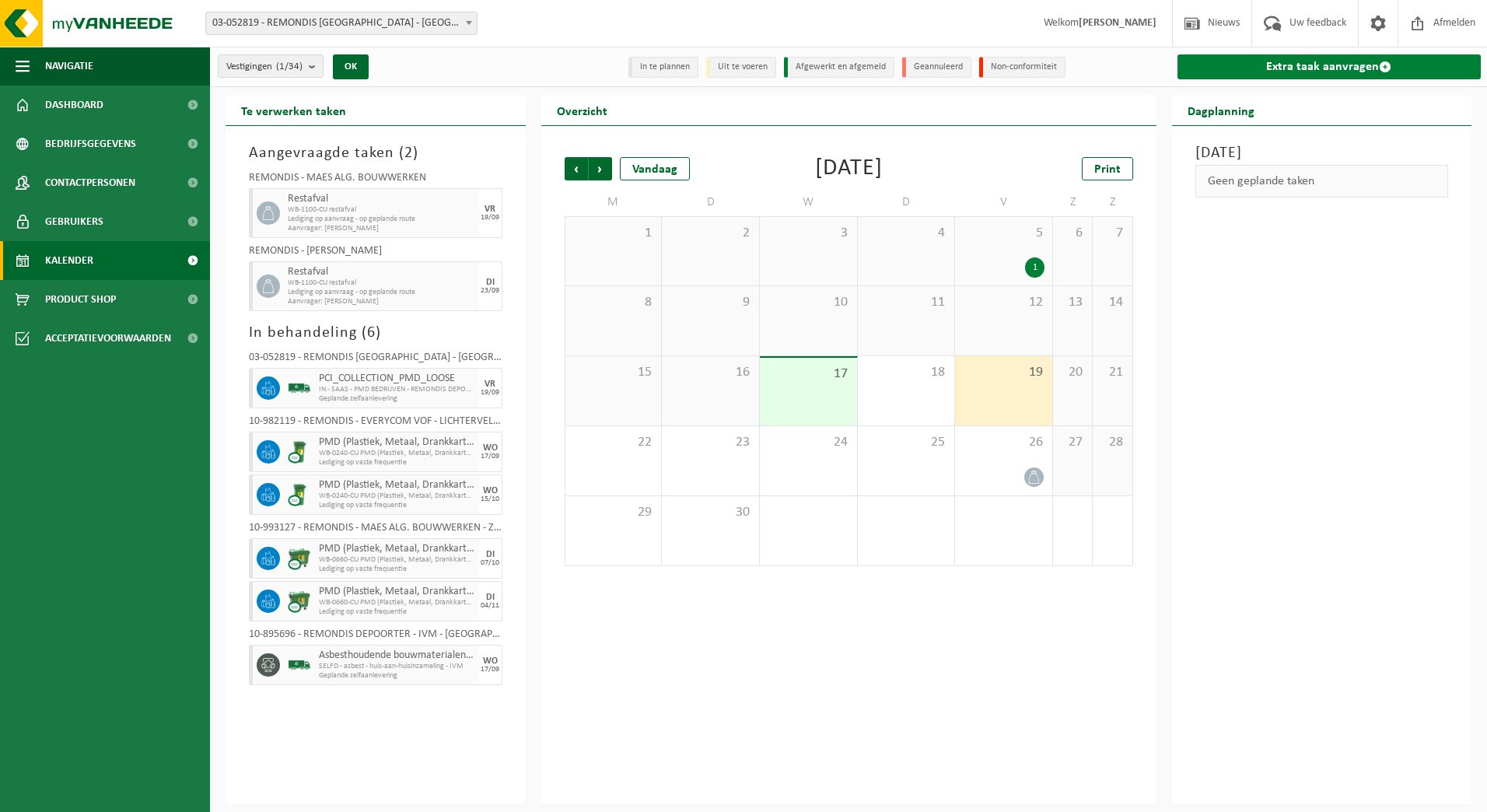
click at [1239, 67] on link "Extra taak aanvragen" at bounding box center [1329, 67] width 304 height 25
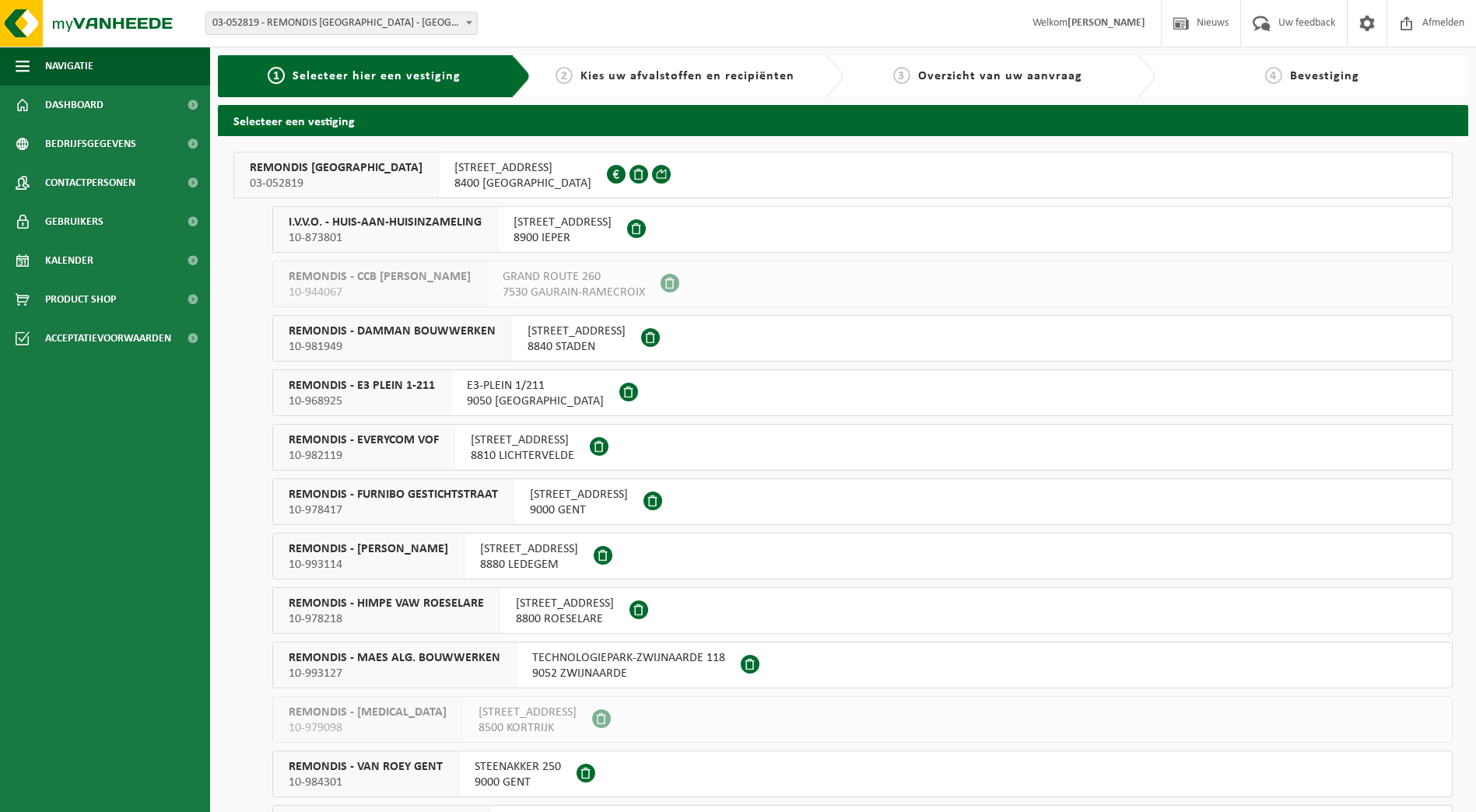
click at [620, 391] on span at bounding box center [628, 391] width 19 height 19
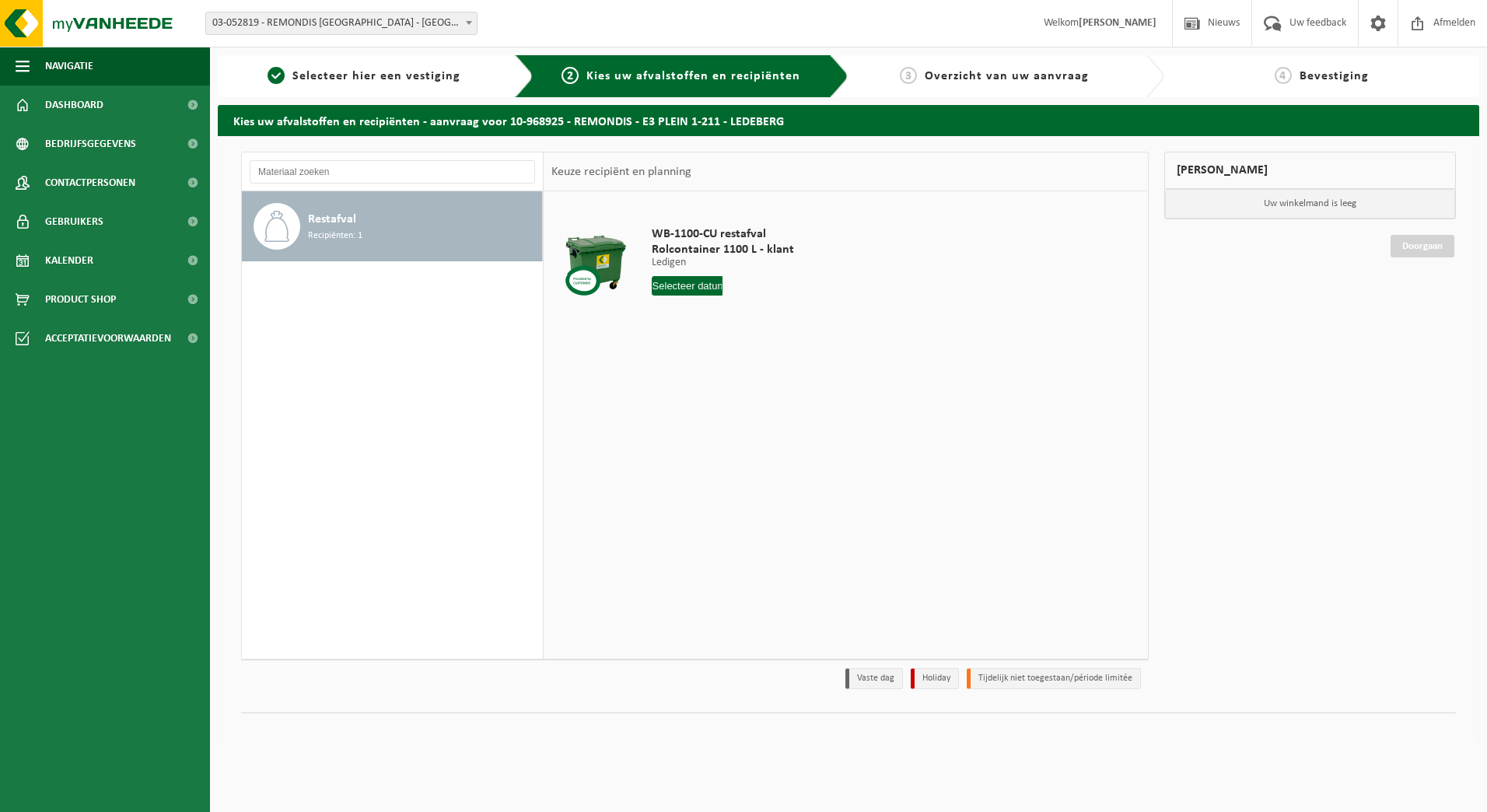
click at [703, 289] on input "text" at bounding box center [687, 285] width 72 height 19
click at [776, 425] on div "19" at bounding box center [775, 424] width 27 height 25
type input "Van 2025-09-19"
click at [704, 340] on button "In winkelmand" at bounding box center [695, 345] width 86 height 25
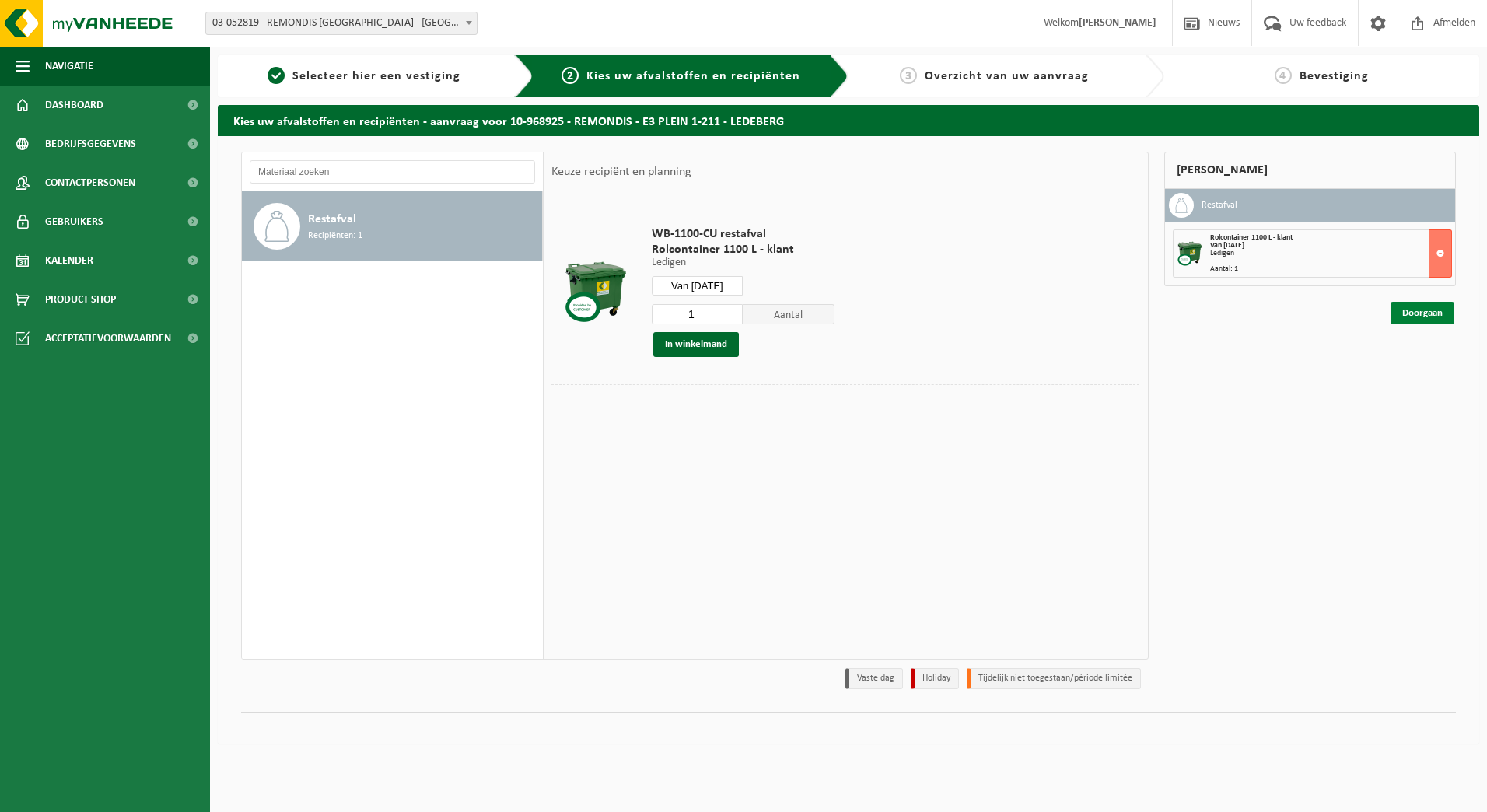
click at [1411, 316] on link "Doorgaan" at bounding box center [1423, 313] width 64 height 23
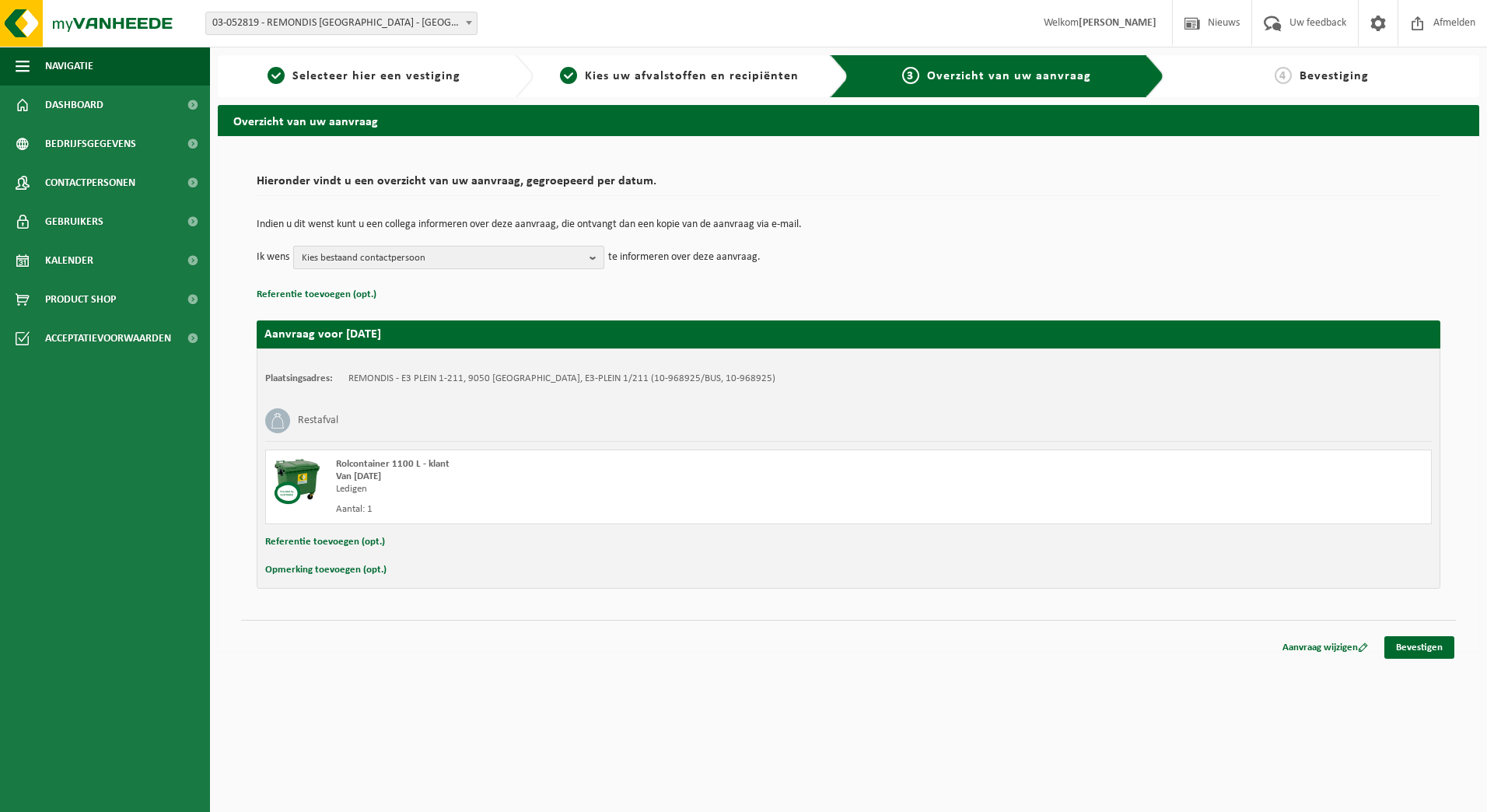
click at [489, 254] on span "Kies bestaand contactpersoon" at bounding box center [442, 258] width 282 height 23
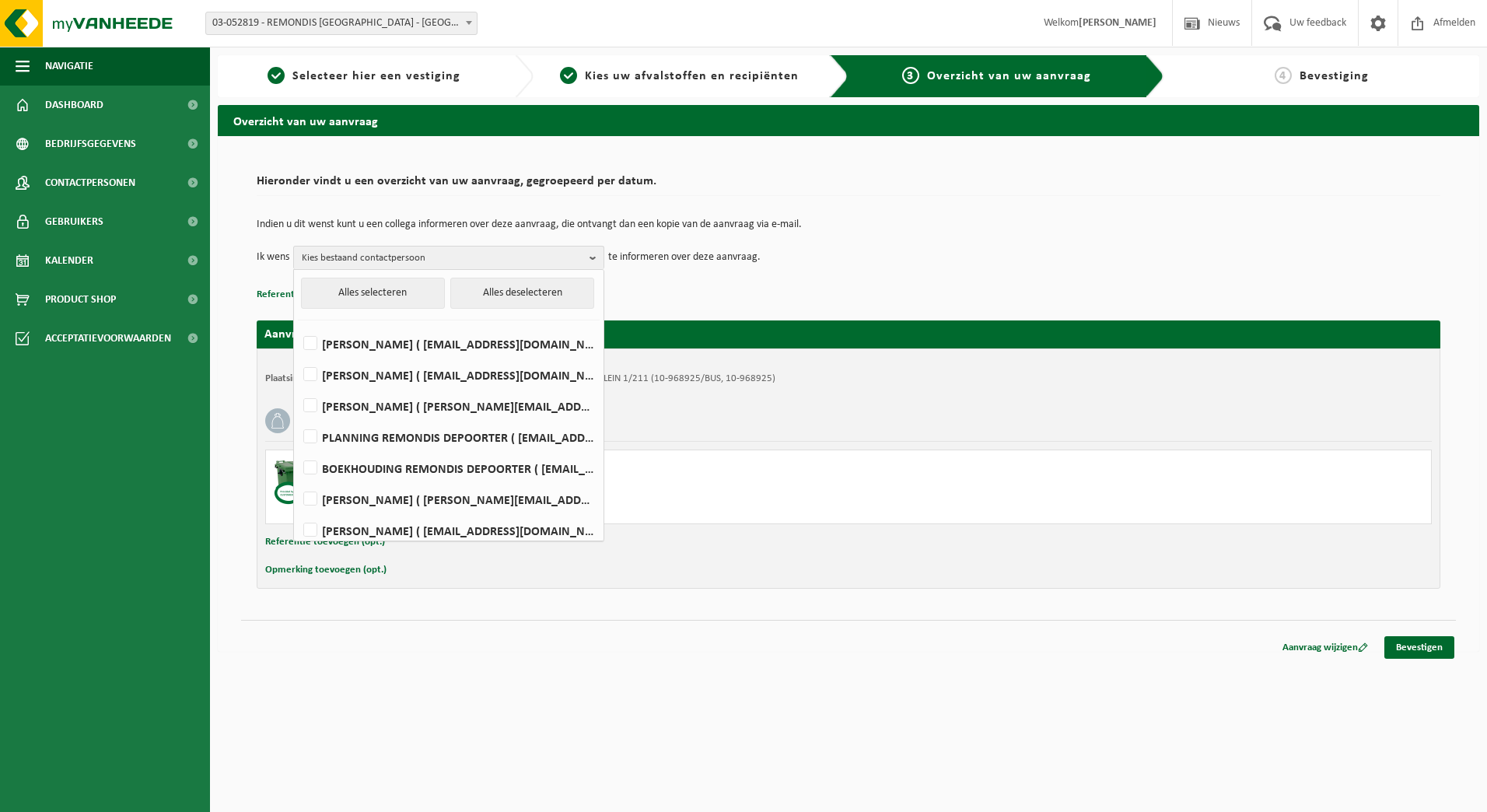
click at [510, 199] on div "Hieronder vindt u een overzicht van uw aanvraag, gegroepeerd per datum. Indien …" at bounding box center [848, 236] width 1184 height 138
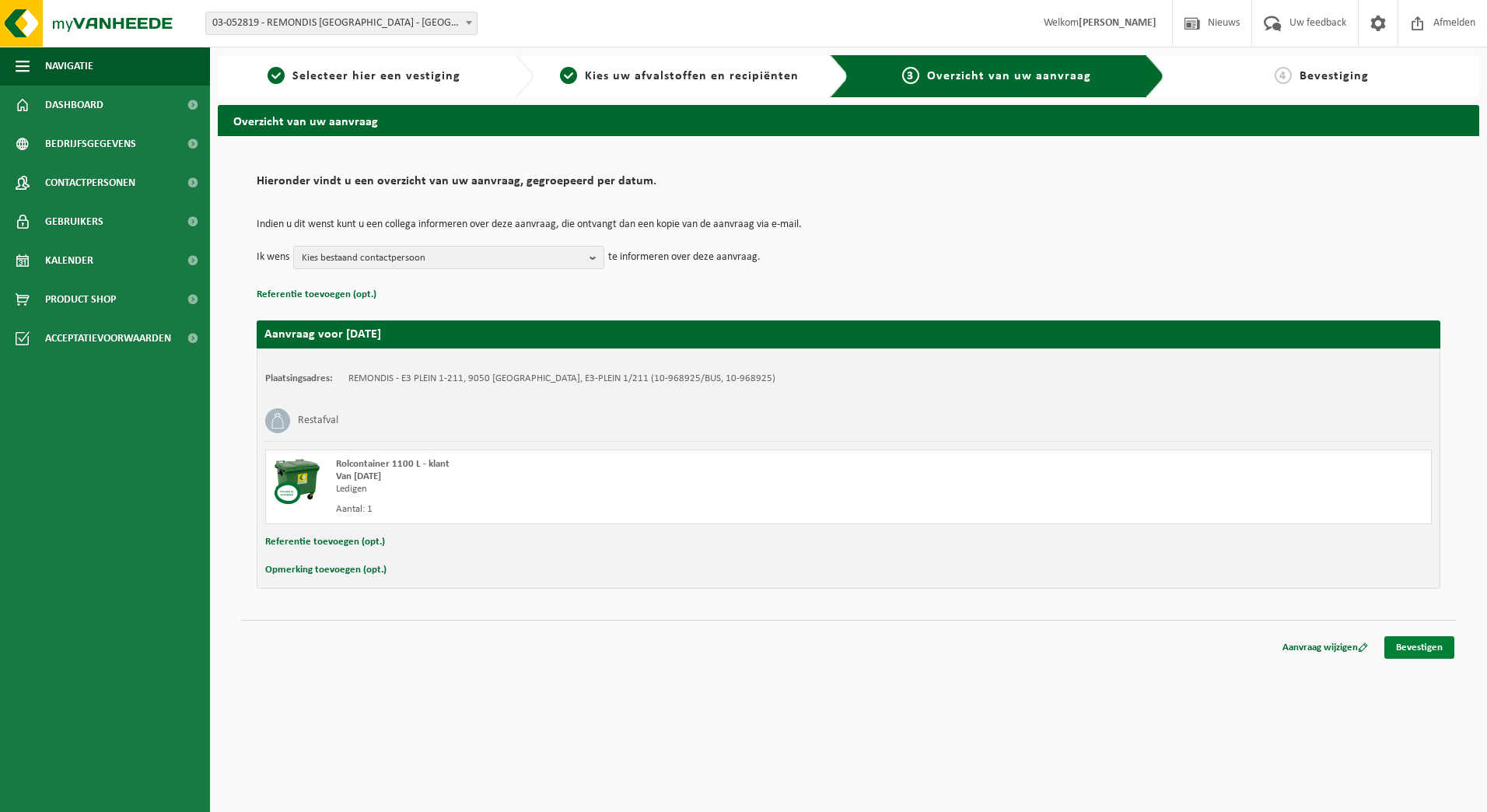
click at [1425, 648] on link "Bevestigen" at bounding box center [1419, 648] width 70 height 23
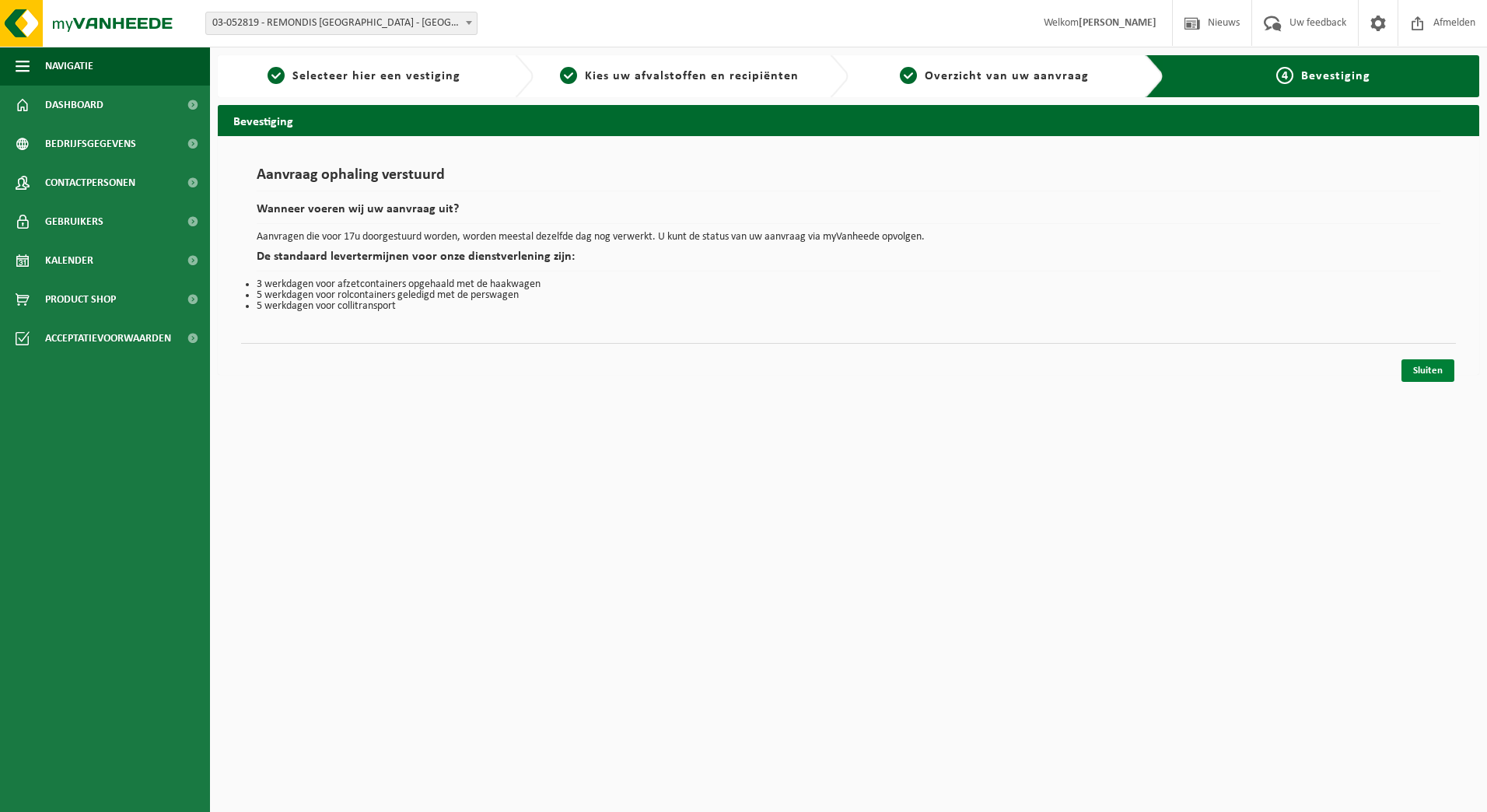
click at [1430, 373] on link "Sluiten" at bounding box center [1428, 371] width 53 height 23
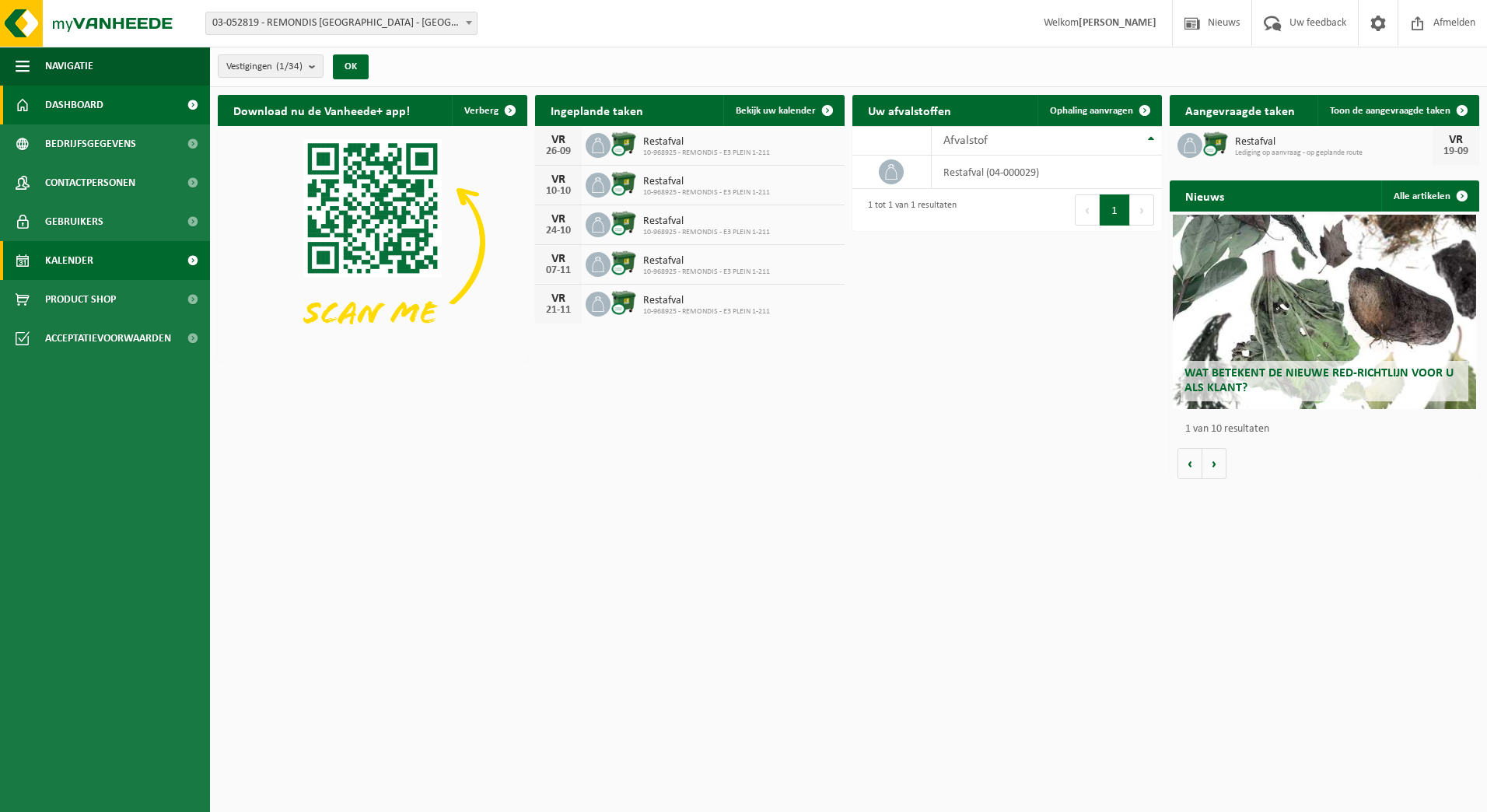
click at [59, 248] on span "Kalender" at bounding box center [69, 261] width 49 height 39
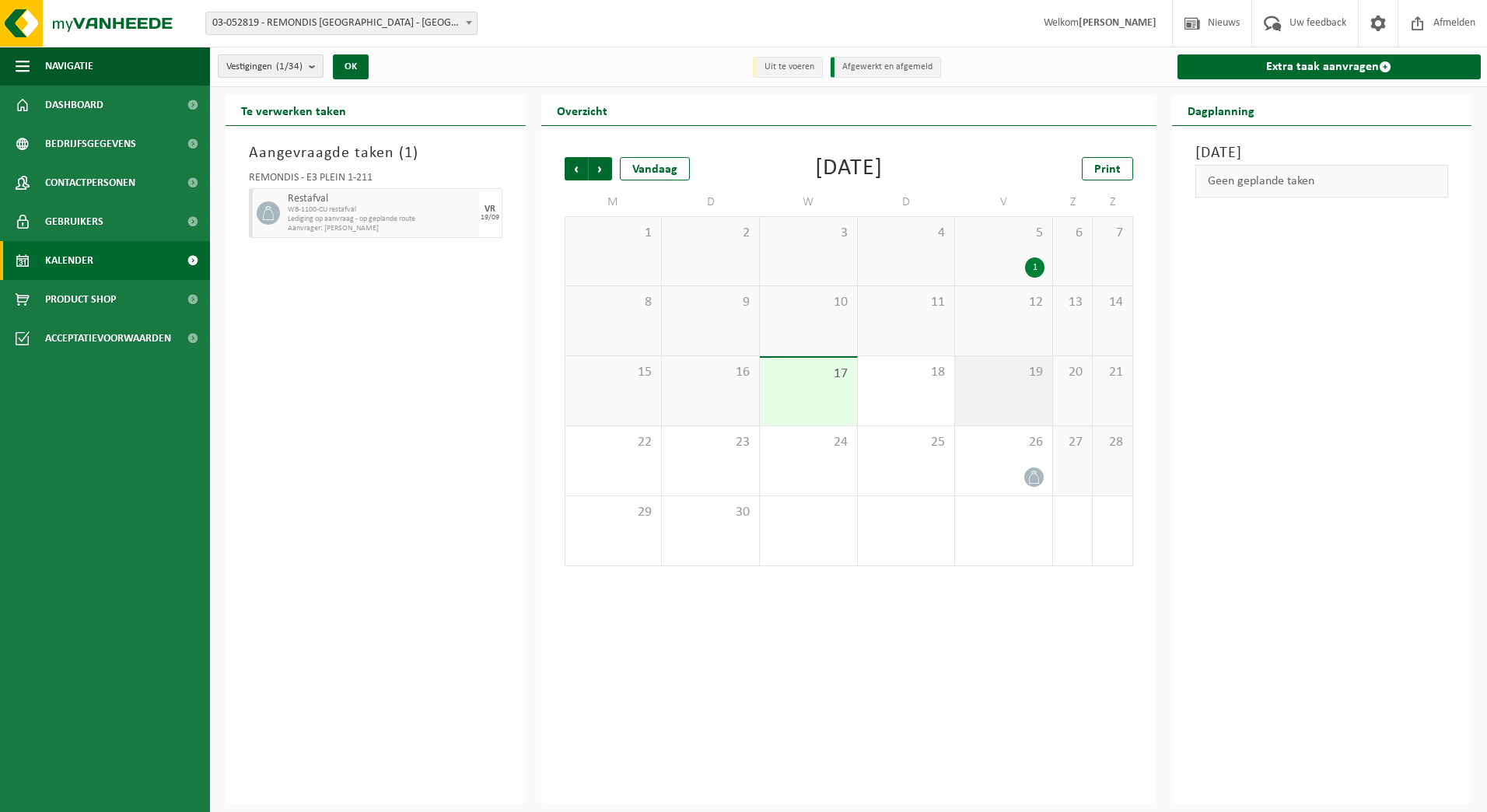
click at [998, 376] on span "19" at bounding box center [1004, 372] width 81 height 17
click at [398, 211] on span "WB-1100-CU restafval" at bounding box center [382, 209] width 187 height 10
drag, startPoint x: 390, startPoint y: 226, endPoint x: 316, endPoint y: 199, distance: 78.8
click at [316, 199] on div "Restafval WB-1100-CU restafval Lediging op aanvraag - op geplande route Aanvrag…" at bounding box center [381, 213] width 195 height 49
drag, startPoint x: 316, startPoint y: 199, endPoint x: 381, endPoint y: 226, distance: 70.4
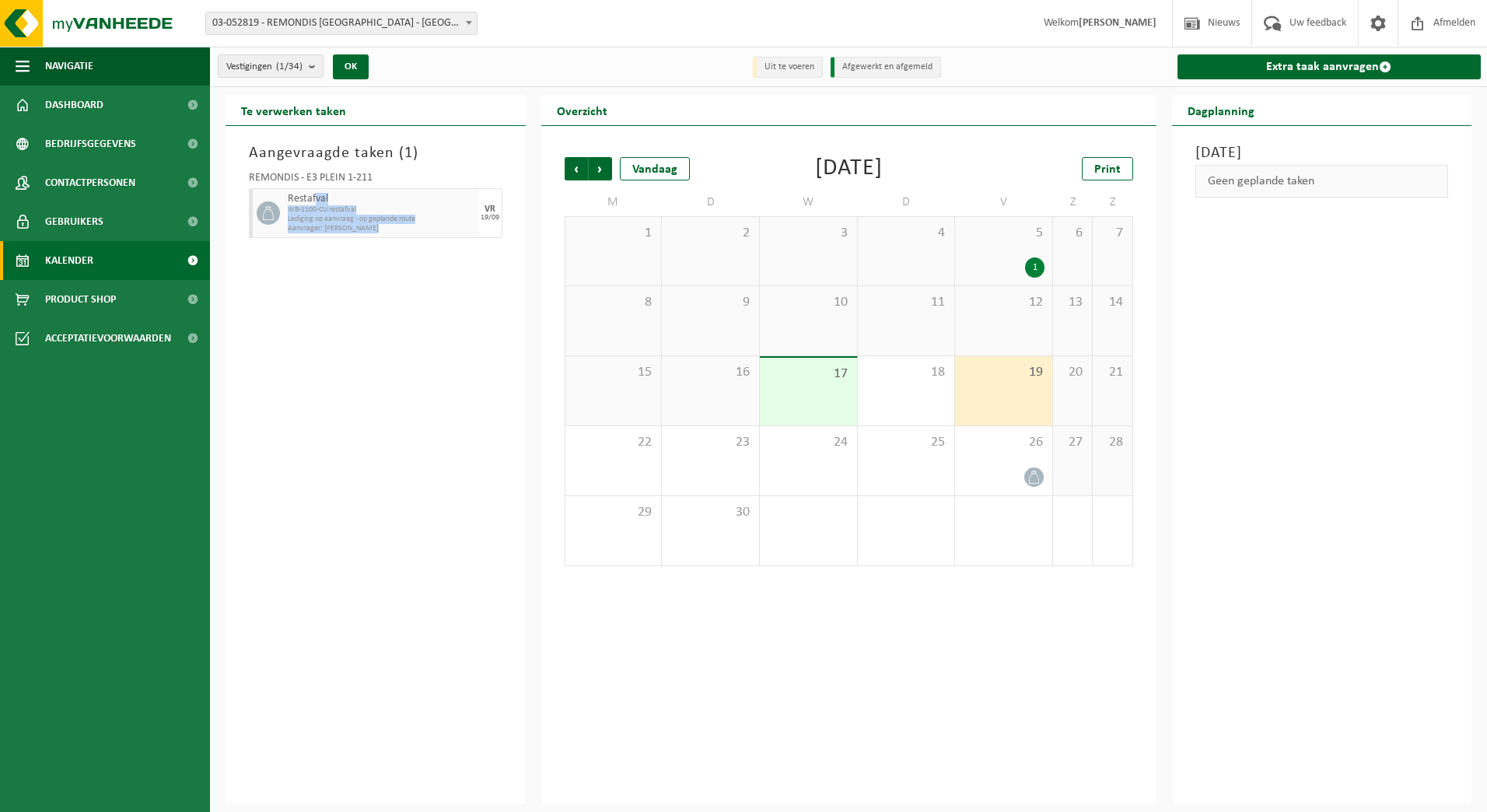
click at [381, 226] on span "Aanvrager: [PERSON_NAME]" at bounding box center [382, 228] width 187 height 10
drag, startPoint x: 392, startPoint y: 226, endPoint x: 304, endPoint y: 205, distance: 90.5
click at [304, 205] on div "Restafval WB-1100-CU restafval Lediging op aanvraag - op geplande route Aanvrag…" at bounding box center [381, 213] width 195 height 49
